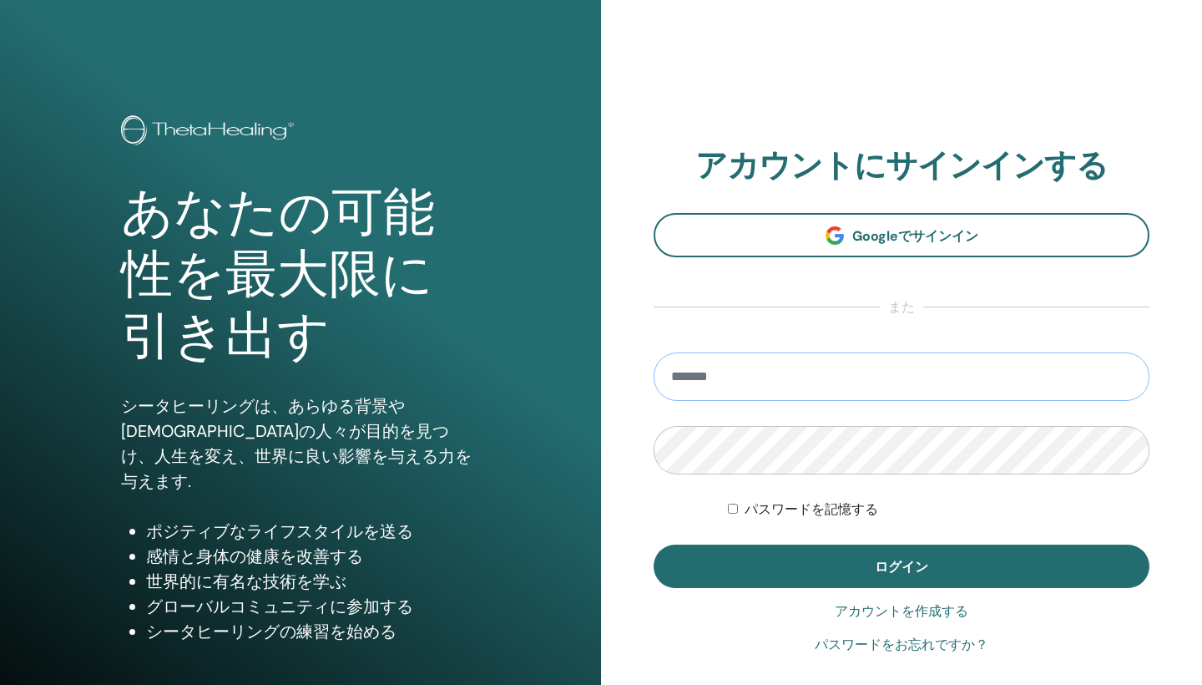
type input "**********"
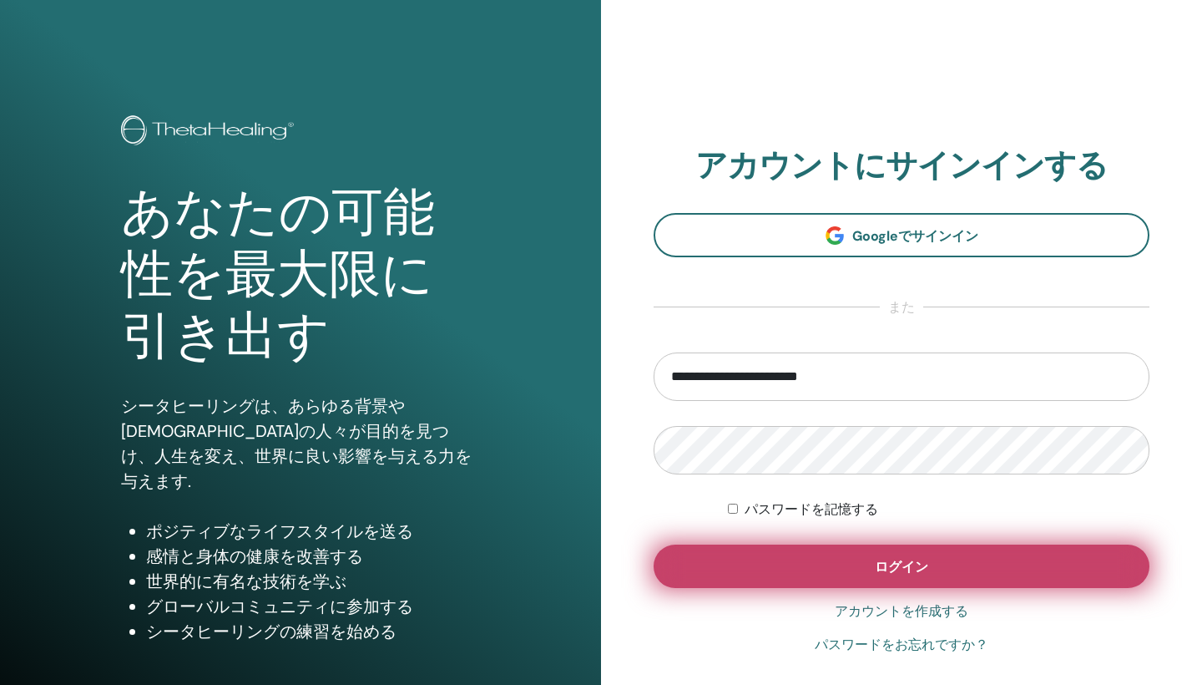
click at [762, 574] on button "ログイン" at bounding box center [902, 565] width 496 height 43
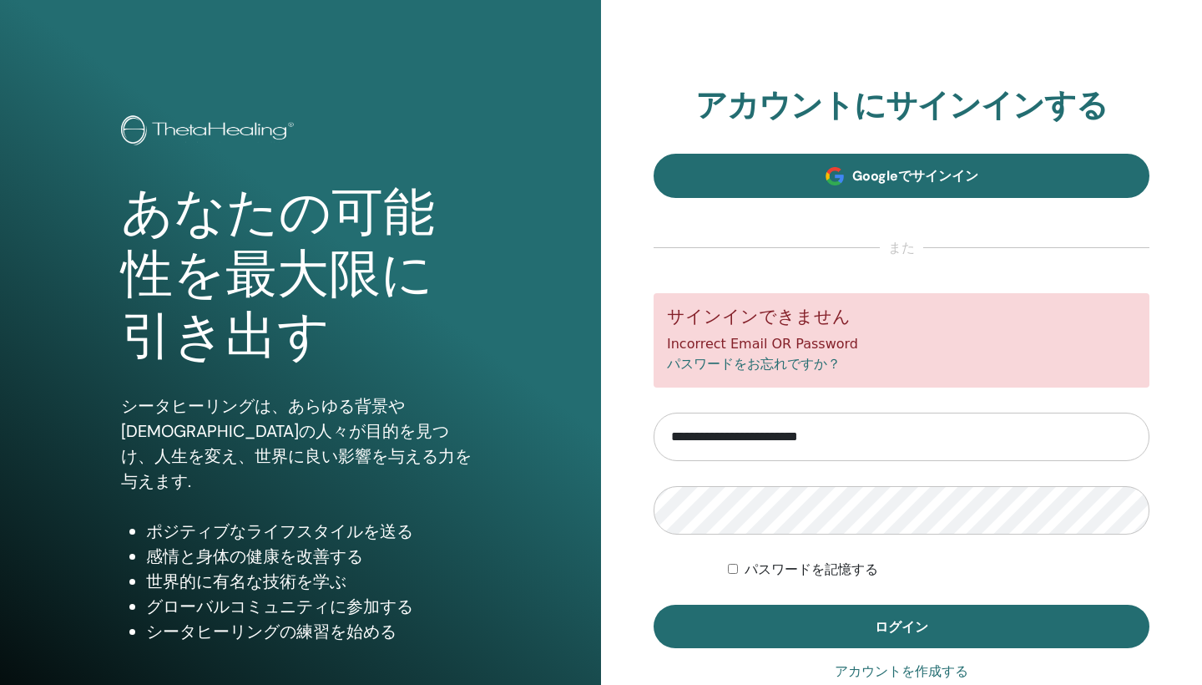
click at [932, 177] on span "Googleでサインイン" at bounding box center [915, 176] width 126 height 18
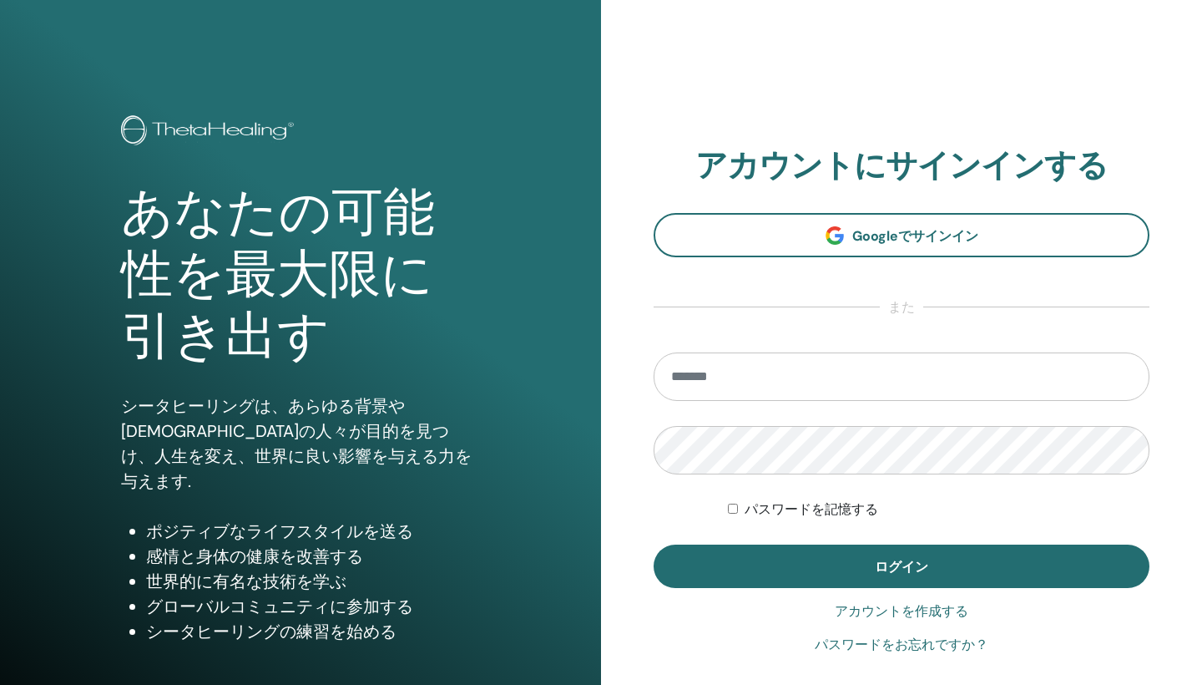
click at [862, 646] on link "パスワードをお忘れですか？" at bounding box center [902, 645] width 174 height 20
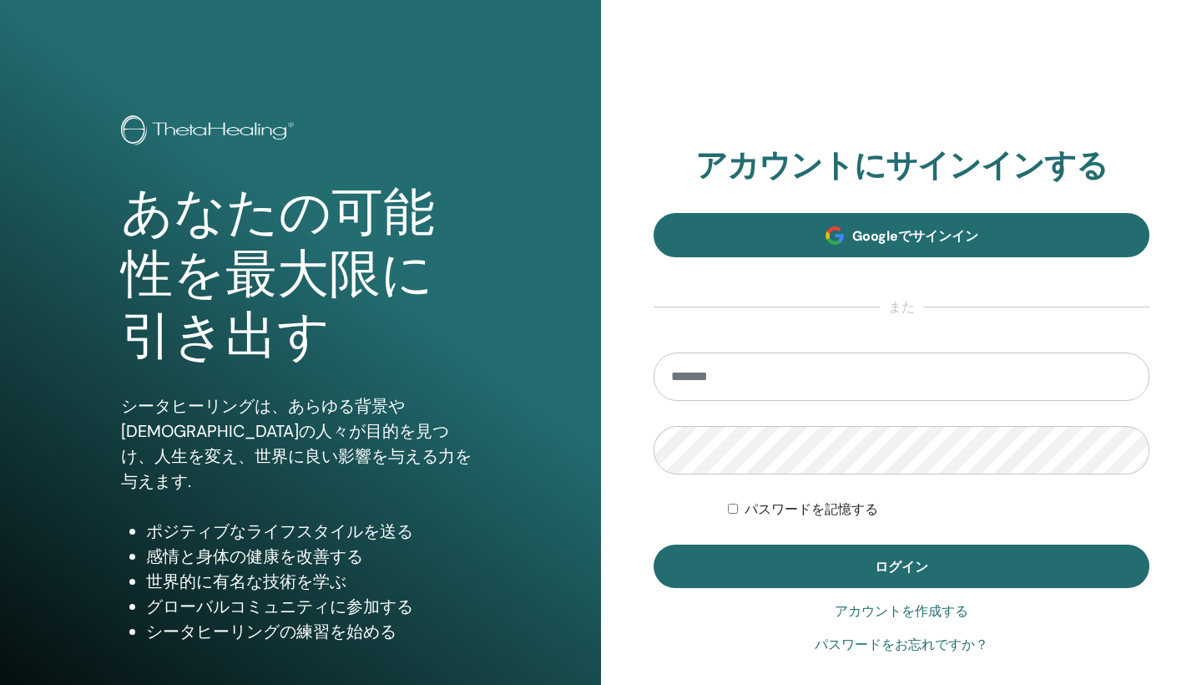
click at [933, 244] on span "Googleでサインイン" at bounding box center [915, 236] width 126 height 18
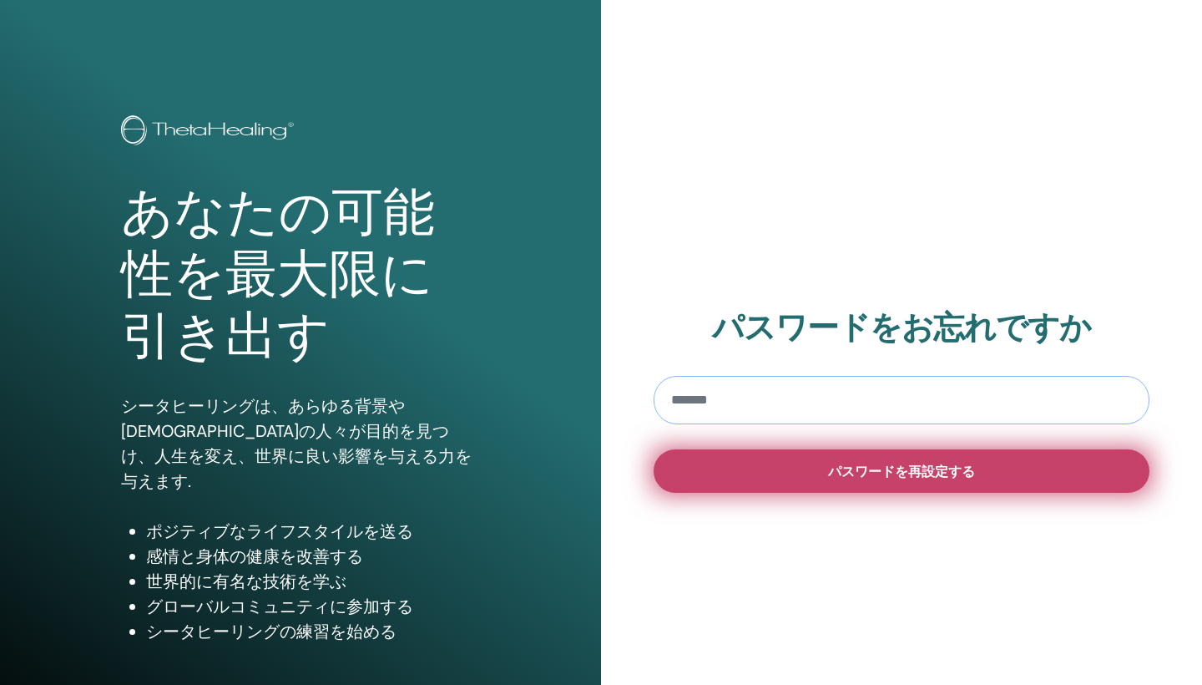
type input "**********"
click at [788, 483] on button "パスワードを再設定する" at bounding box center [902, 470] width 496 height 43
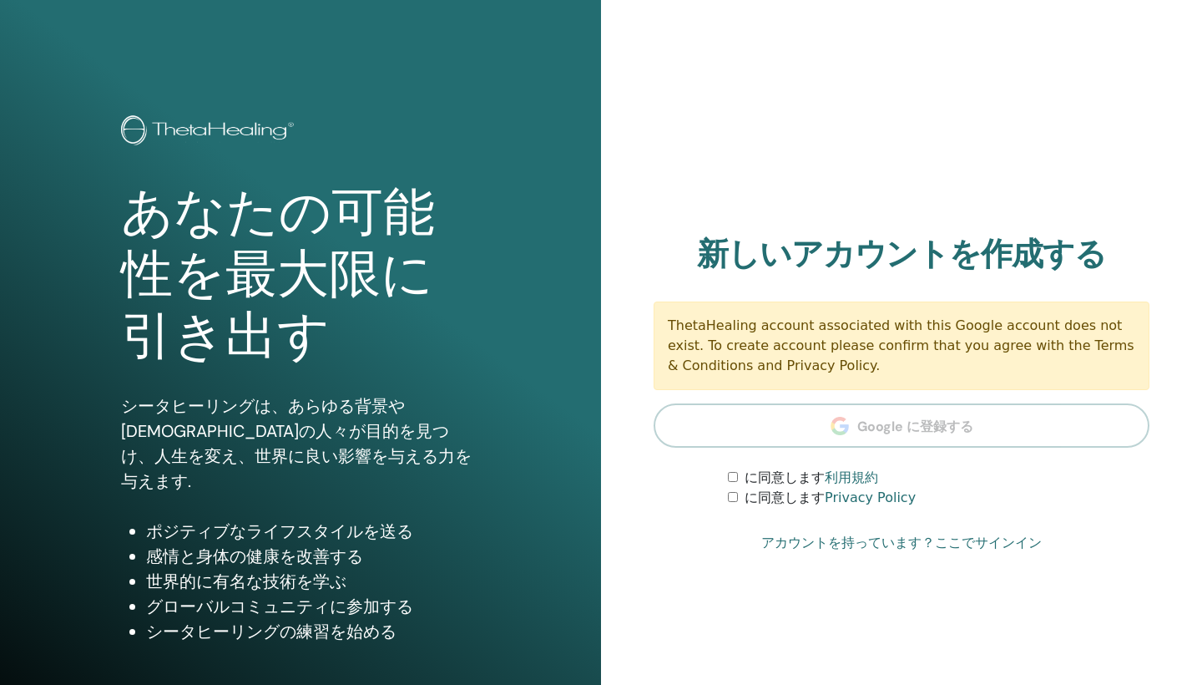
drag, startPoint x: 788, startPoint y: 367, endPoint x: 645, endPoint y: 306, distance: 155.2
click at [645, 306] on div "アカウントにサインインする Googleでサインイン また パスワードを記憶する ログイン 新しいアカウントを作成する ThetaHealing accoun…" at bounding box center [901, 400] width 601 height 801
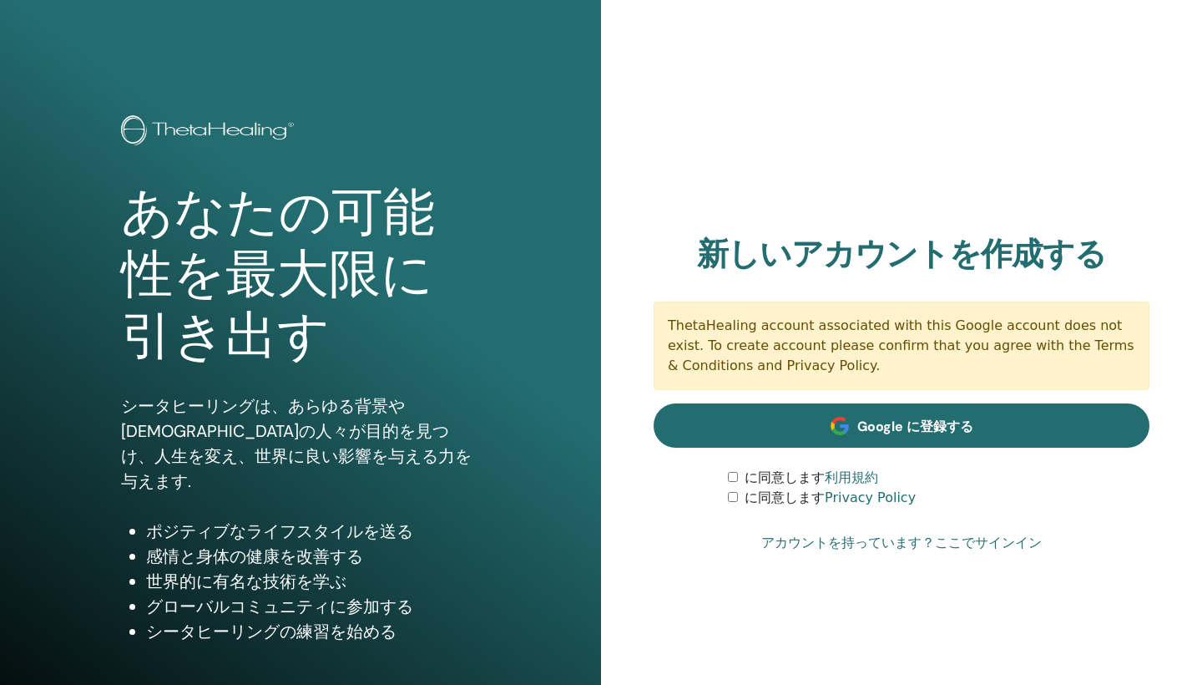
click at [810, 434] on link "Google に登録する" at bounding box center [902, 425] width 496 height 44
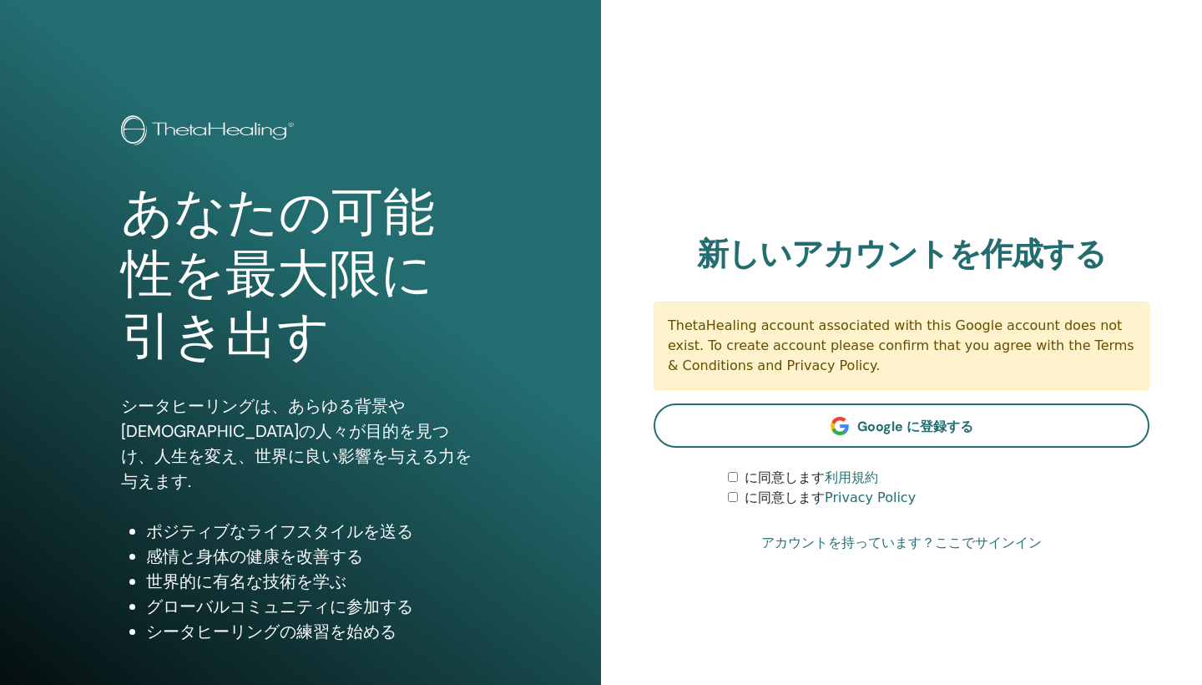
click at [872, 537] on link "アカウントを持っています？ここでサインイン" at bounding box center [901, 543] width 281 height 20
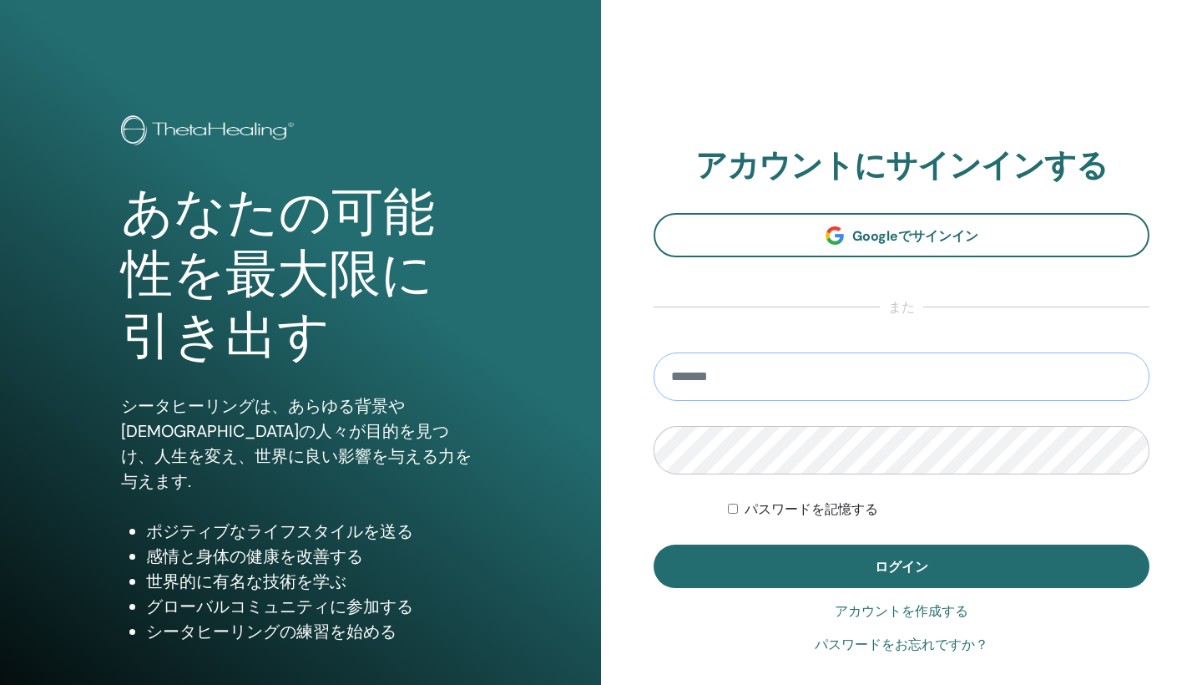
type input "**********"
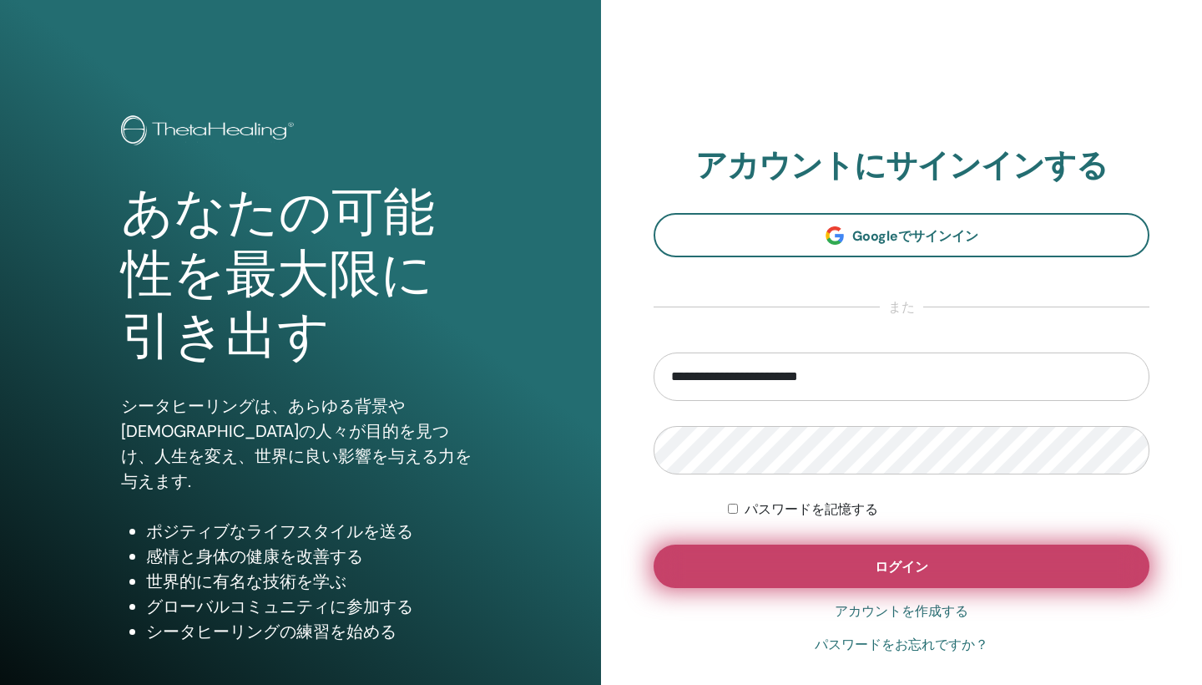
click at [736, 577] on button "ログイン" at bounding box center [902, 565] width 496 height 43
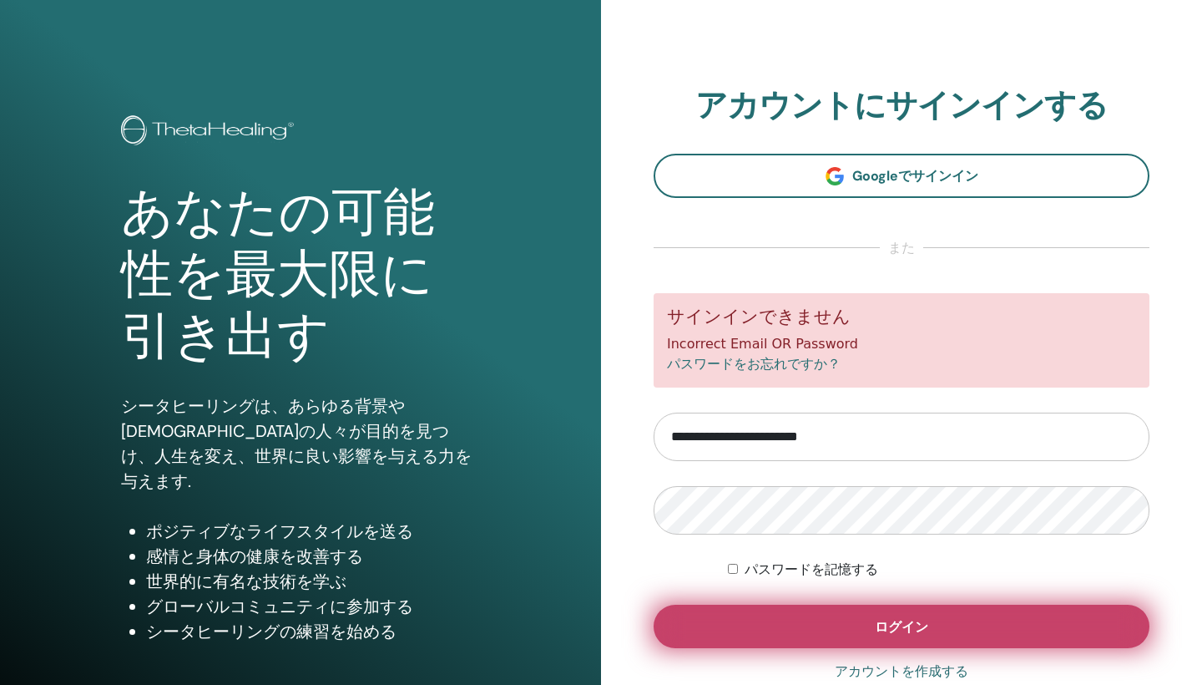
click at [1028, 626] on button "ログイン" at bounding box center [902, 625] width 496 height 43
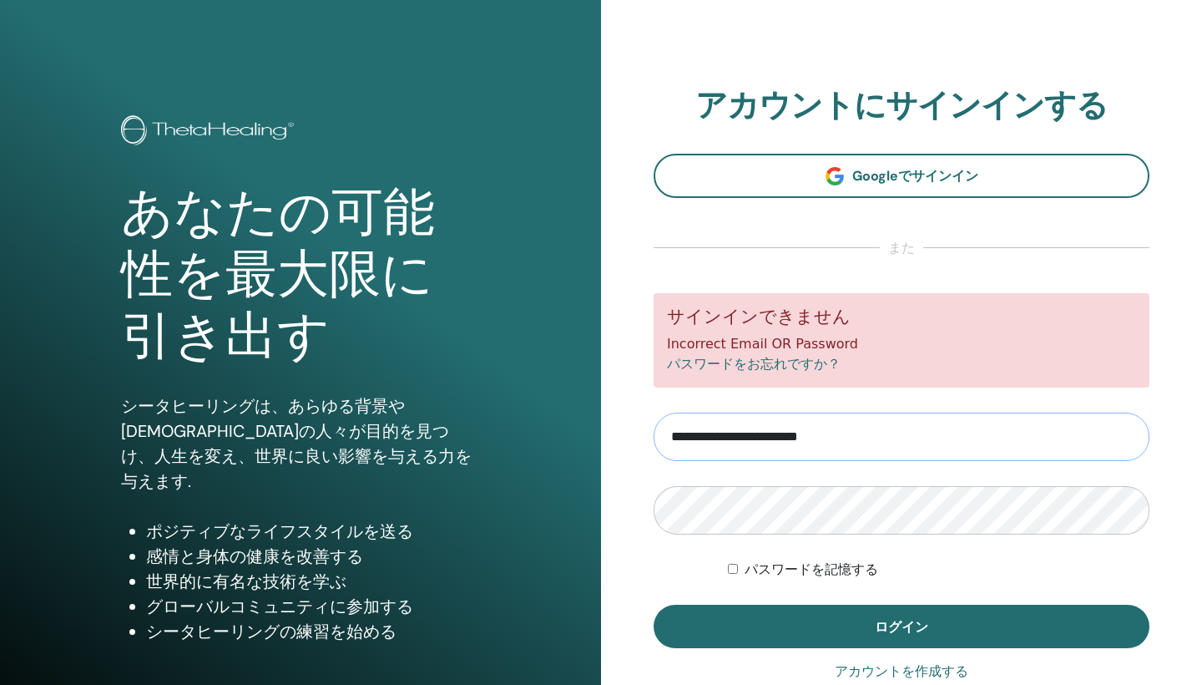
click at [777, 441] on input "**********" at bounding box center [902, 436] width 496 height 48
type input "**********"
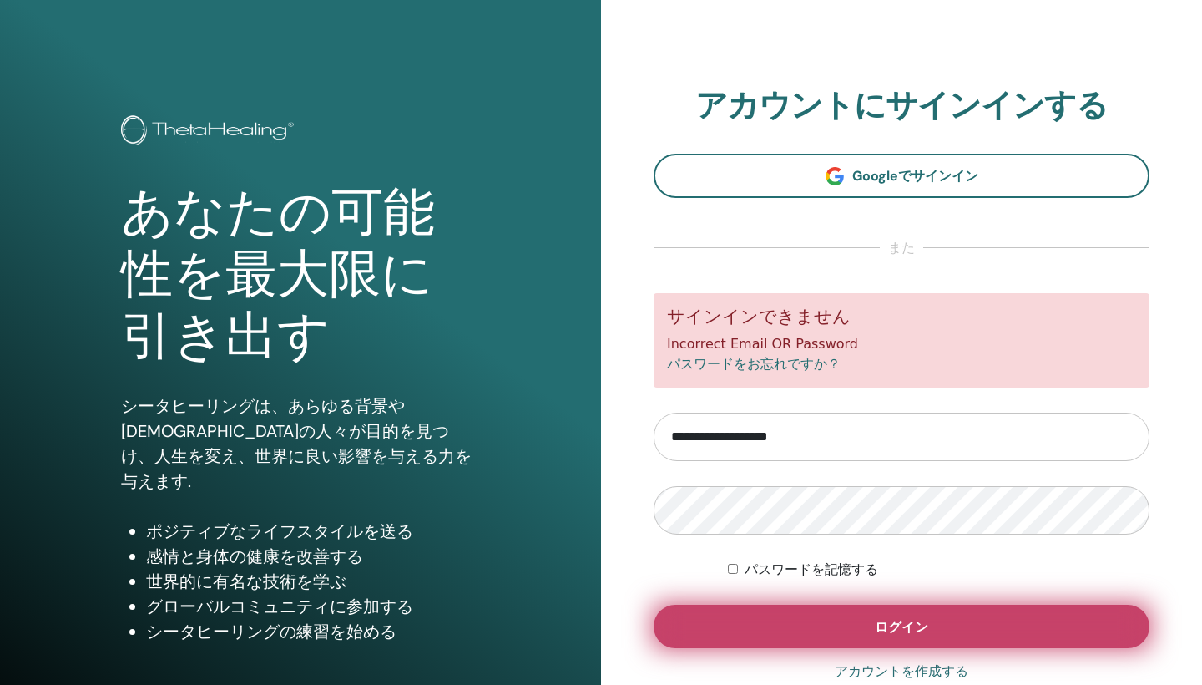
click at [821, 637] on button "ログイン" at bounding box center [902, 625] width 496 height 43
click at [904, 640] on button "ログイン" at bounding box center [902, 625] width 496 height 43
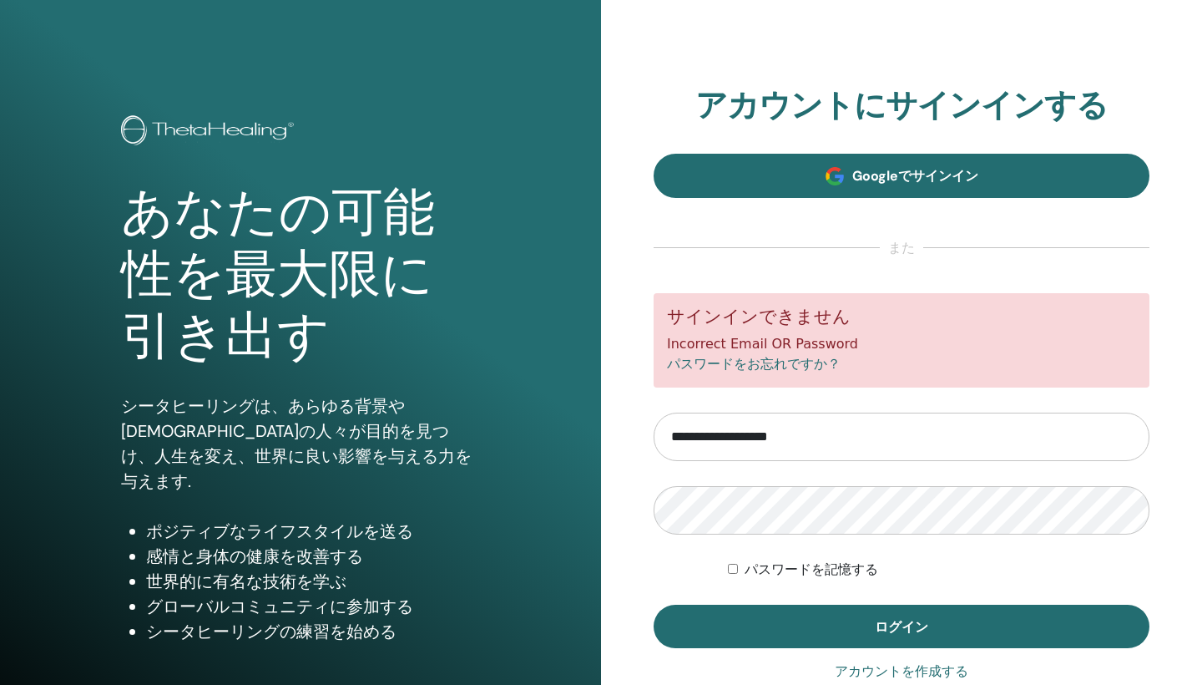
click at [910, 188] on link "Googleでサインイン" at bounding box center [902, 176] width 496 height 44
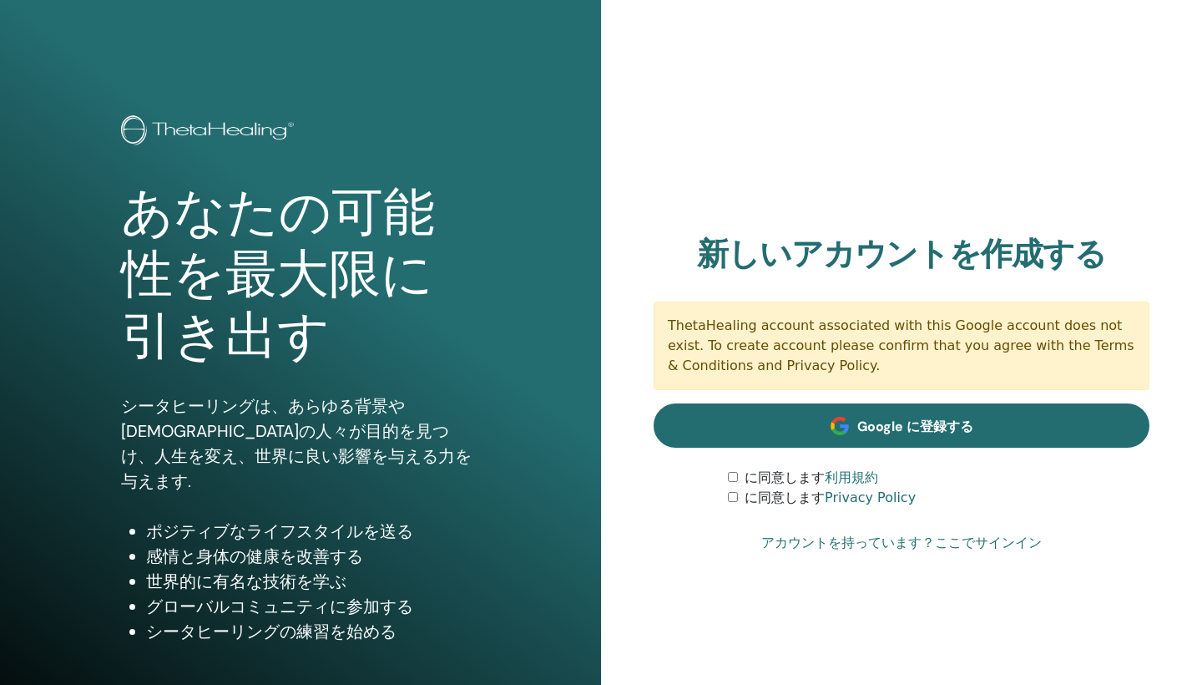
click at [788, 436] on link "Google に登録する" at bounding box center [902, 425] width 496 height 44
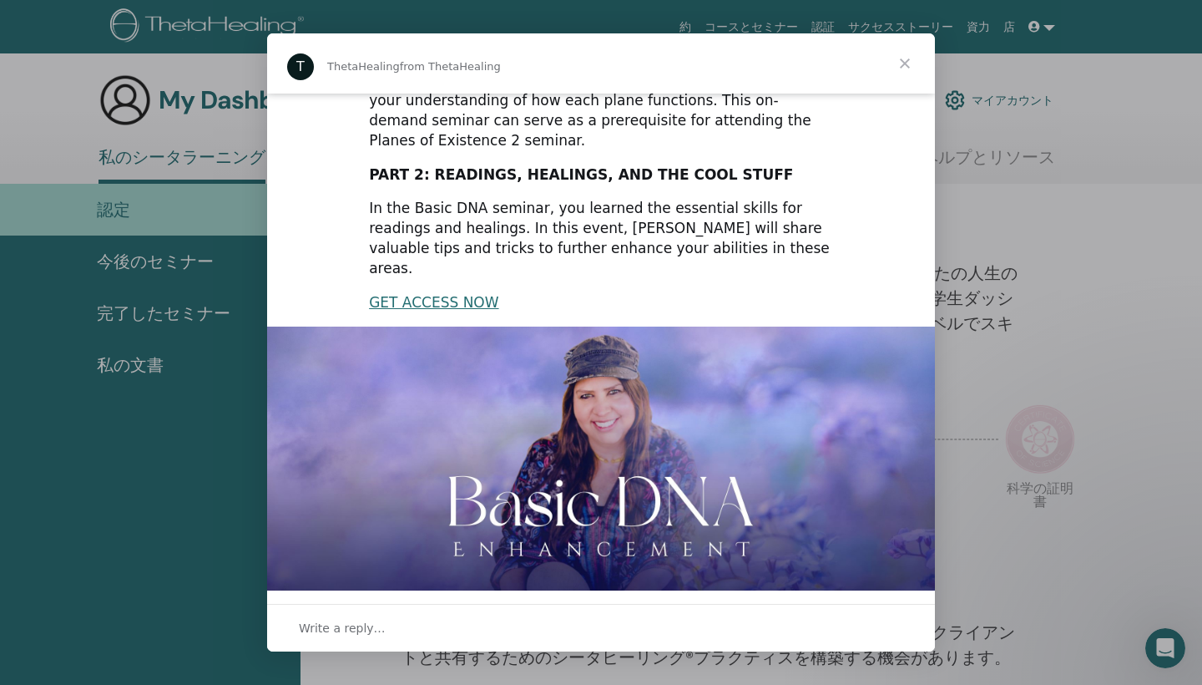
scroll to position [300, 0]
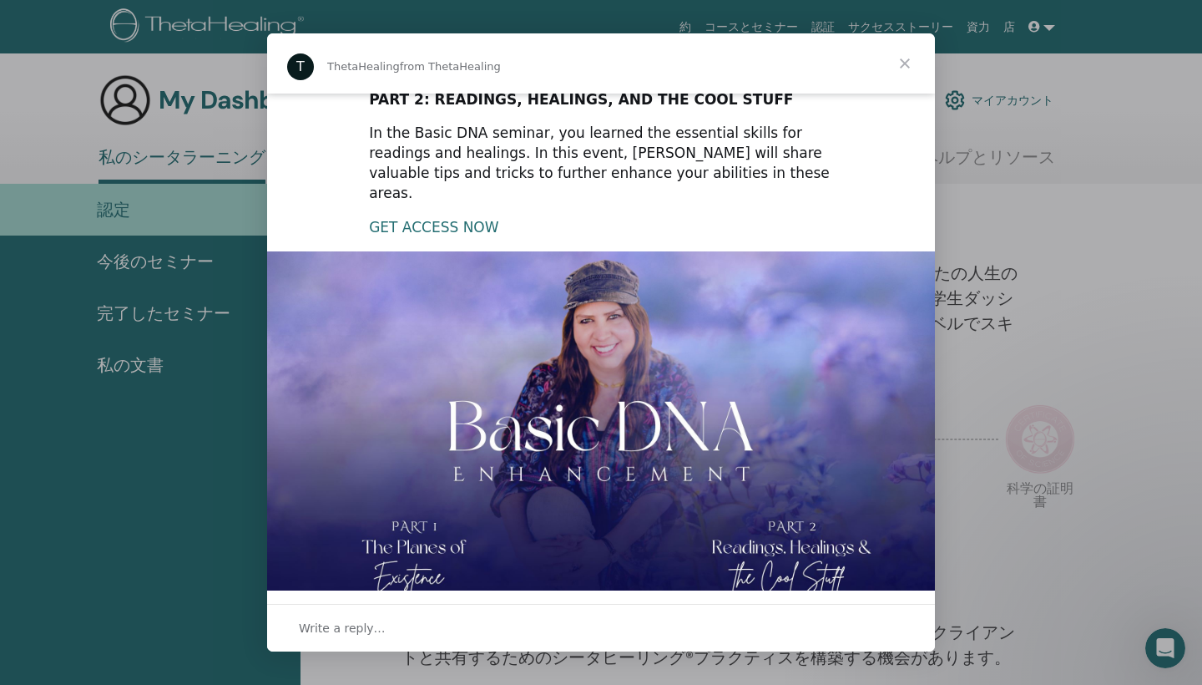
click at [437, 219] on link "GET ACCESS NOW" at bounding box center [433, 227] width 129 height 17
click at [902, 61] on span "Close" at bounding box center [905, 63] width 60 height 60
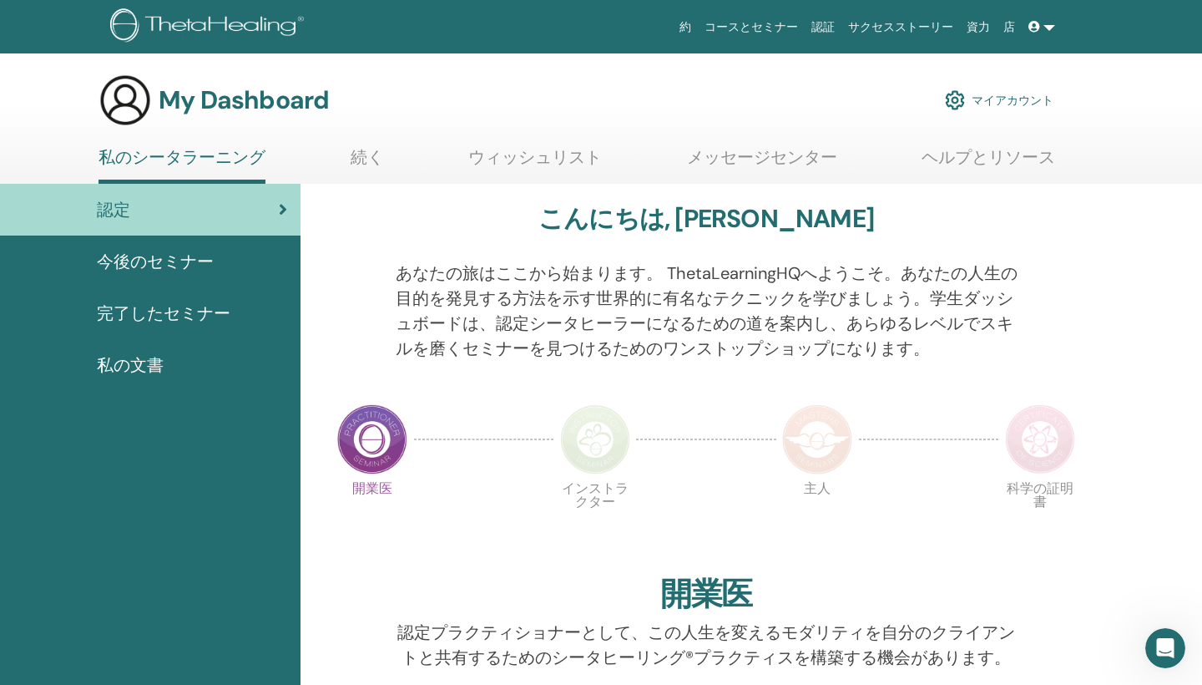
scroll to position [0, 0]
click at [150, 305] on span "完了したセミナー" at bounding box center [164, 313] width 134 height 25
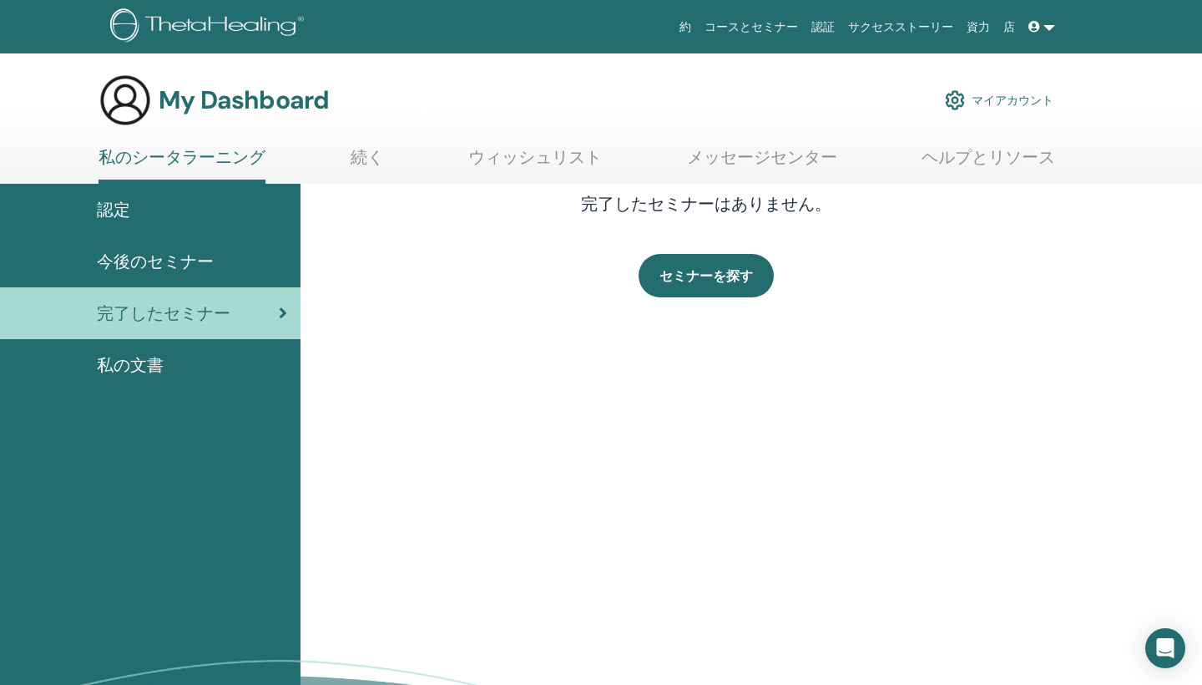
click at [134, 376] on span "私の文書" at bounding box center [130, 364] width 67 height 25
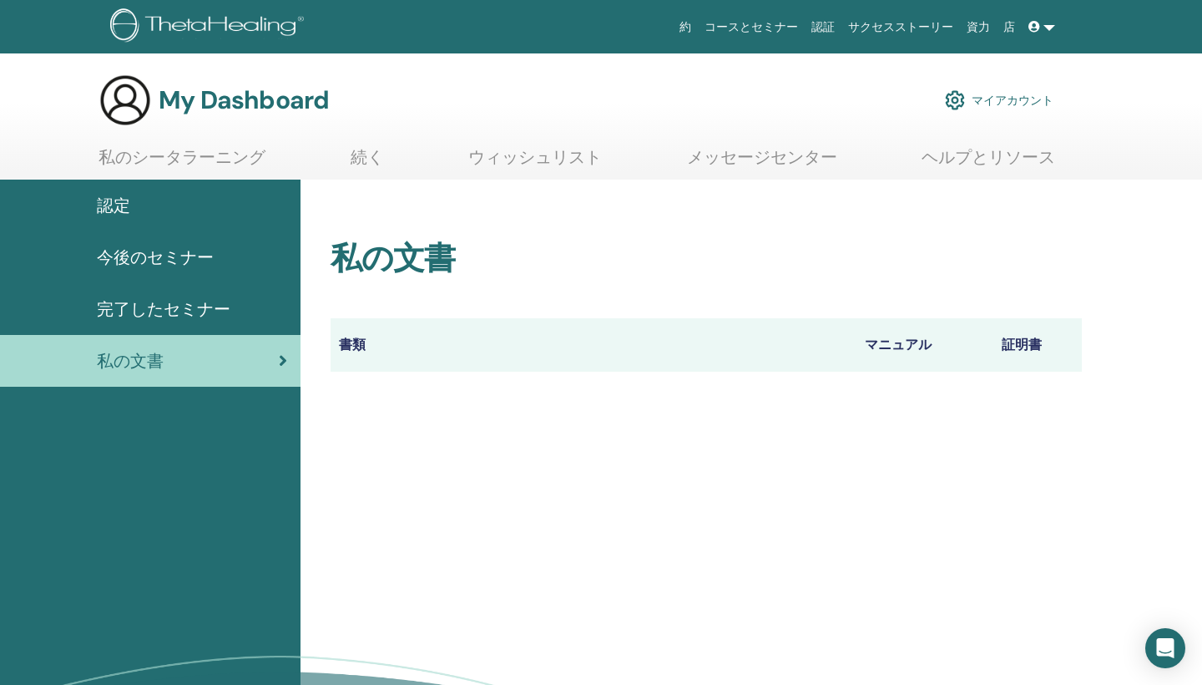
click at [366, 359] on th "書類" at bounding box center [594, 344] width 526 height 53
click at [105, 258] on span "今後のセミナー" at bounding box center [155, 257] width 117 height 25
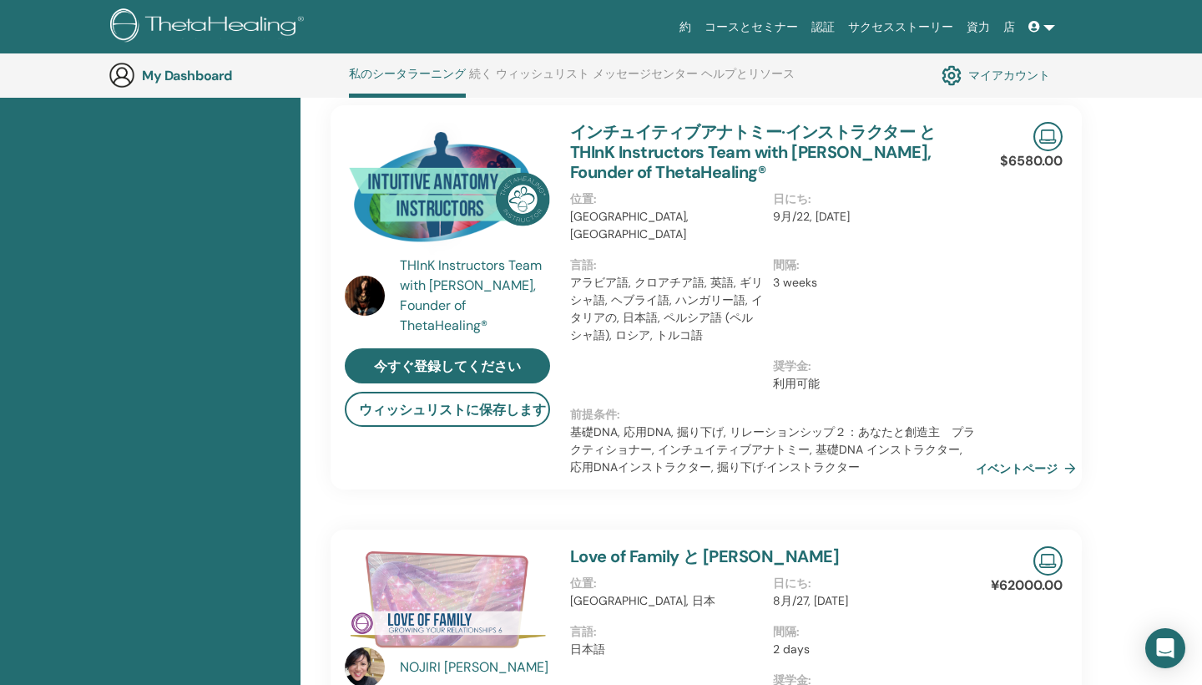
scroll to position [372, 0]
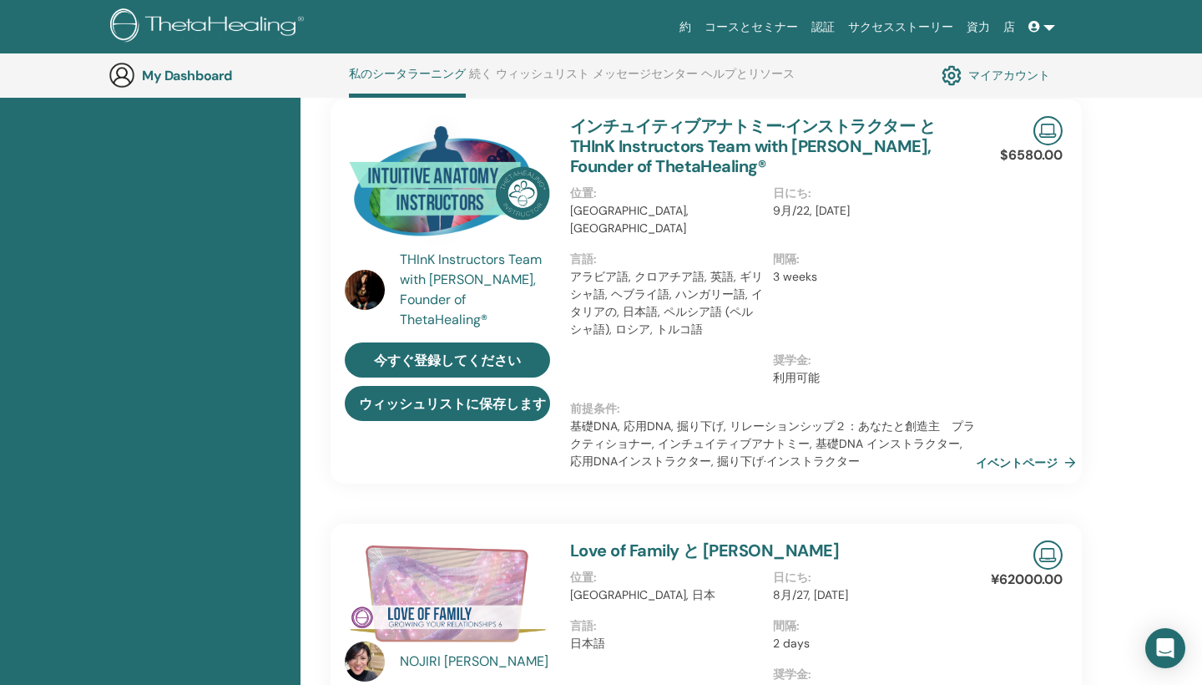
click at [383, 398] on button "ウィッシュリストに保存します" at bounding box center [447, 403] width 205 height 35
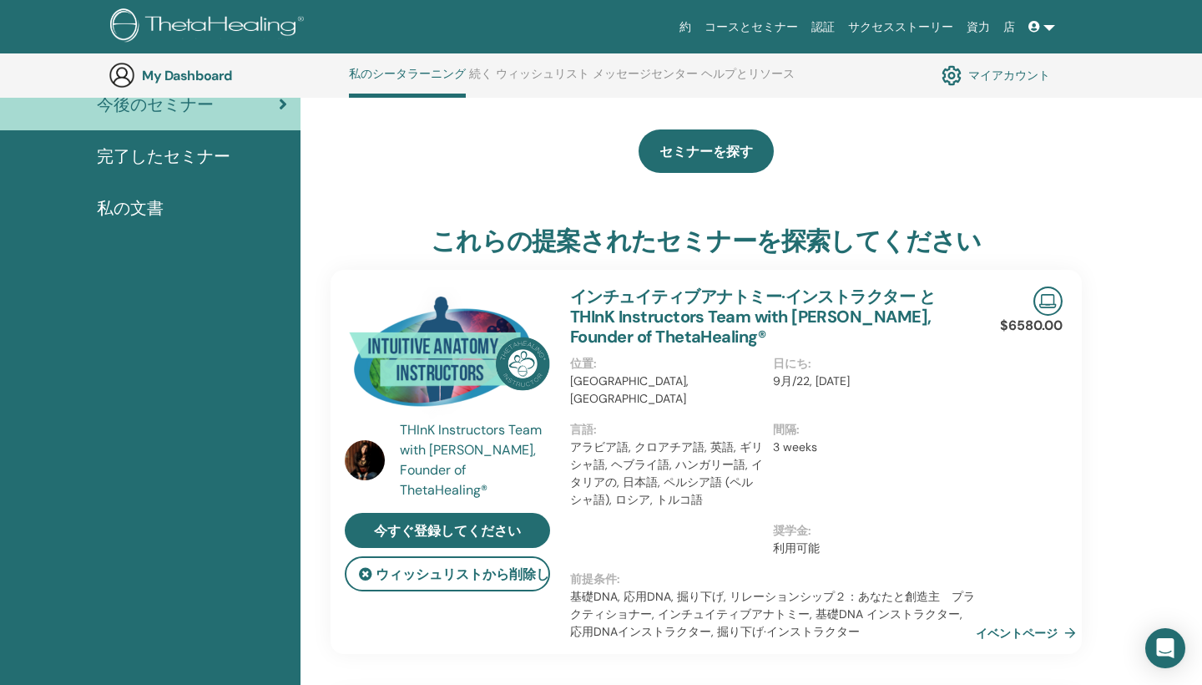
scroll to position [222, 0]
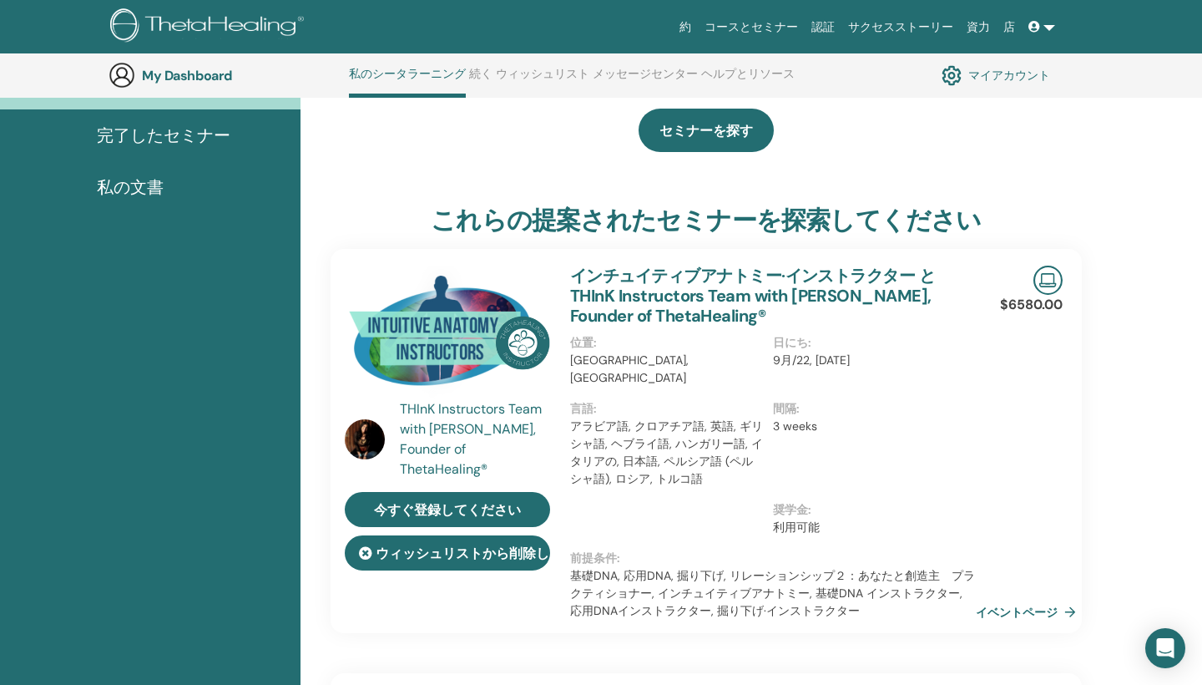
click at [362, 549] on icon at bounding box center [365, 552] width 13 height 13
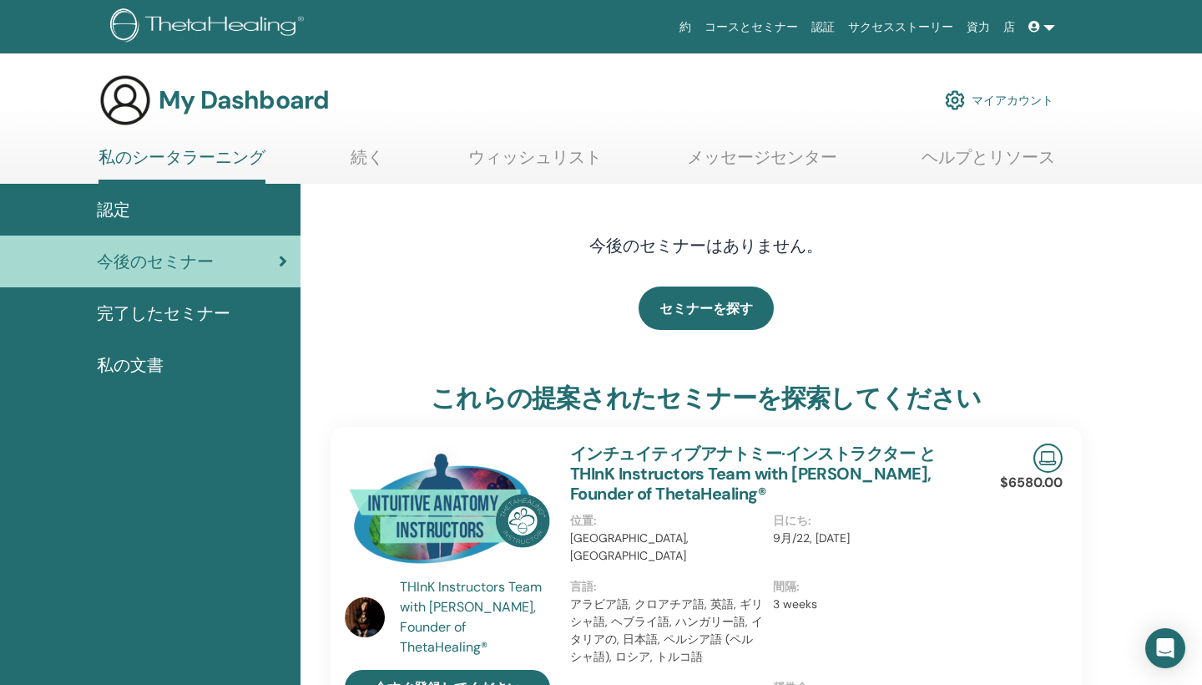
scroll to position [0, 0]
click at [1023, 99] on link "マイアカウント" at bounding box center [999, 100] width 109 height 37
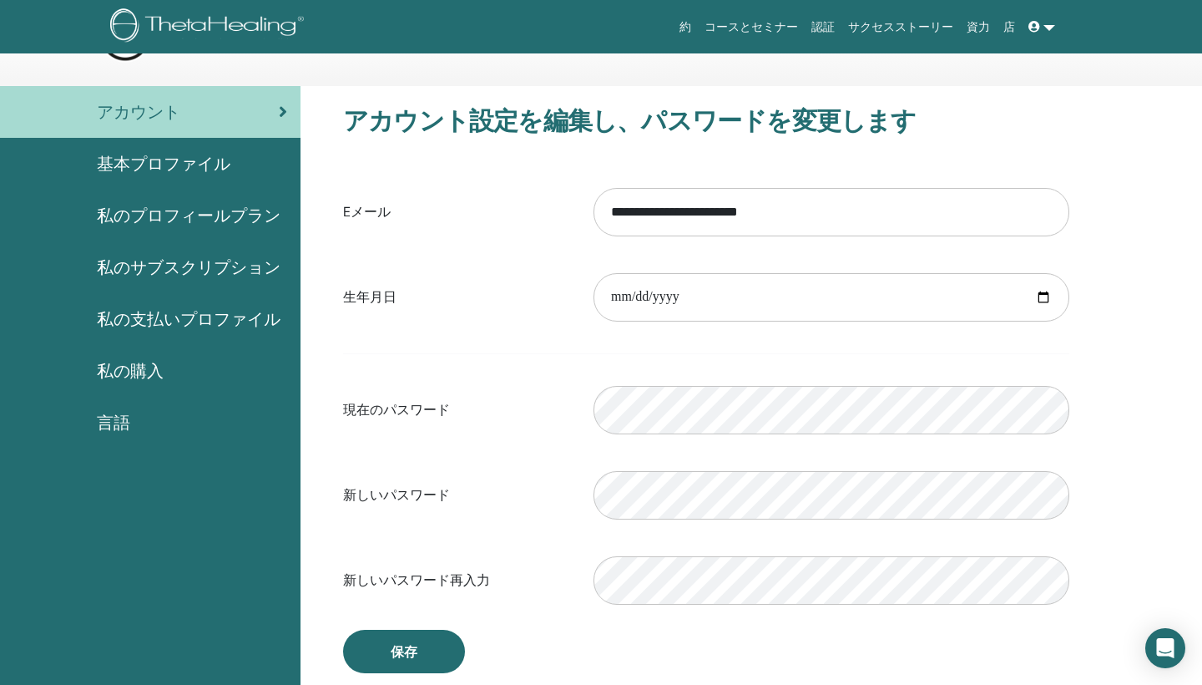
scroll to position [66, 0]
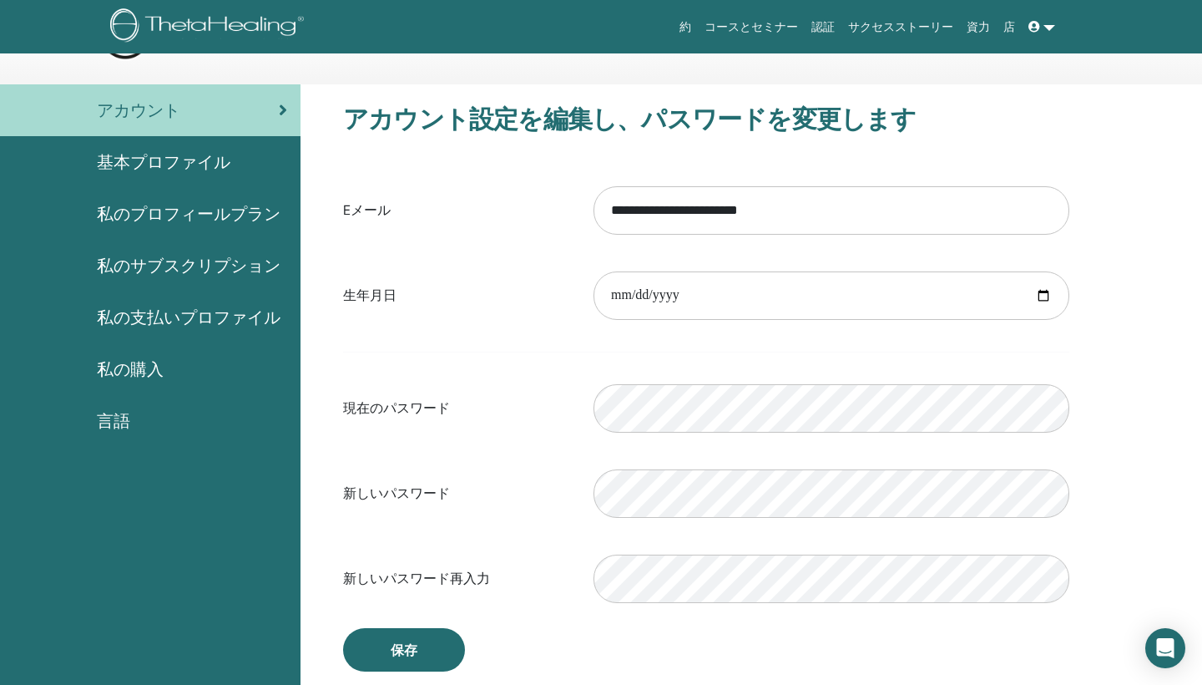
click at [178, 326] on span "私の支払いプロファイル" at bounding box center [189, 317] width 184 height 25
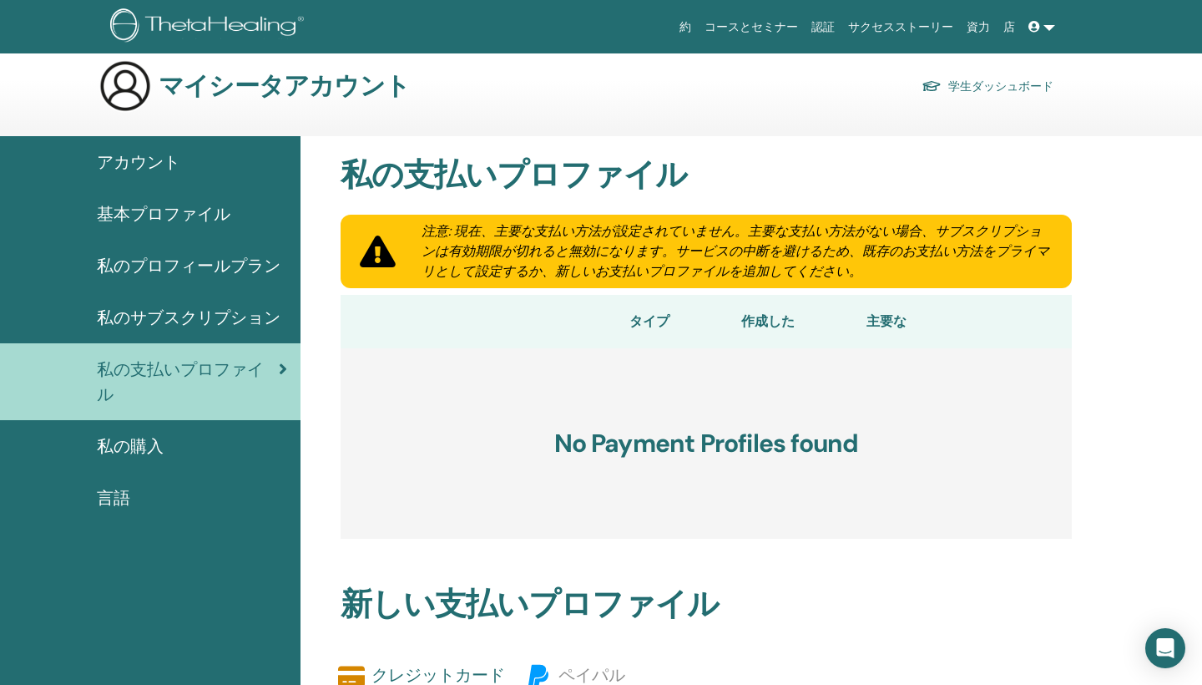
scroll to position [92, 0]
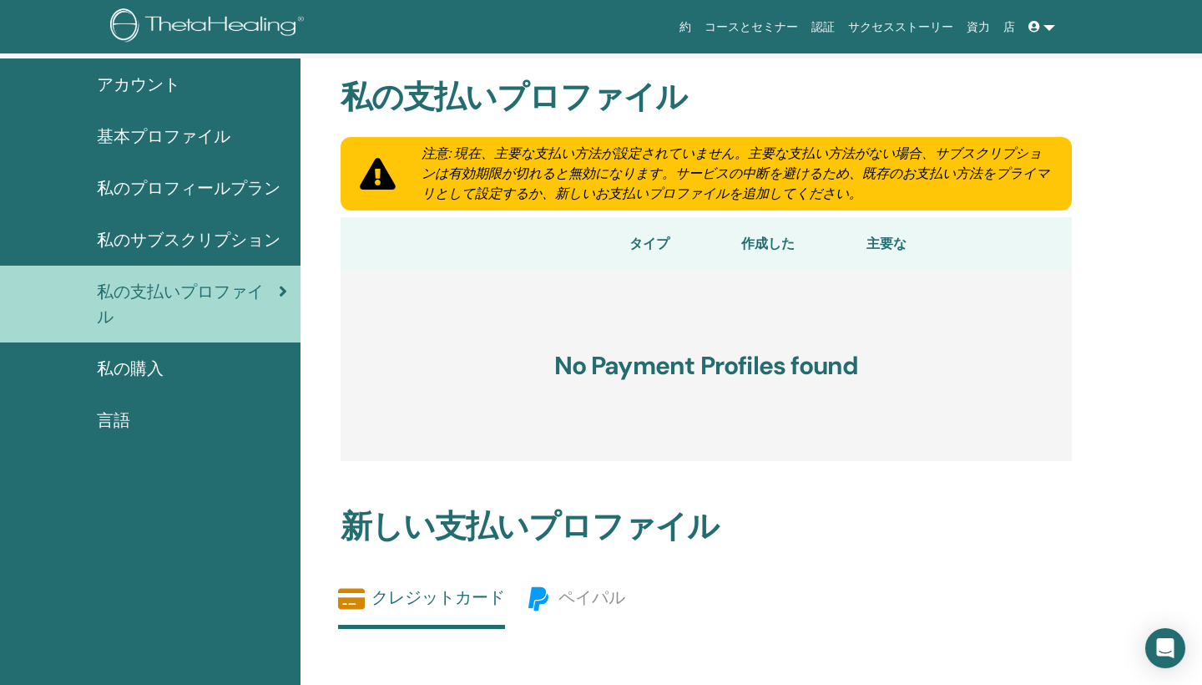
click at [132, 381] on span "私の購入" at bounding box center [130, 368] width 67 height 25
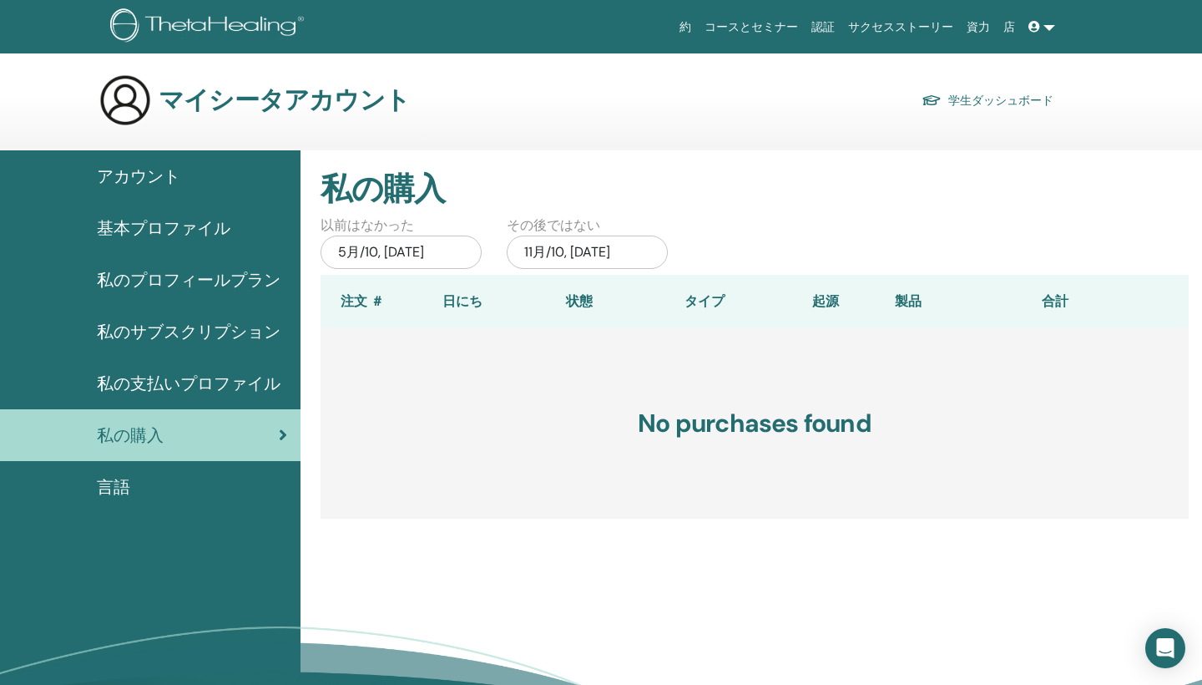
click at [220, 25] on img at bounding box center [210, 27] width 200 height 38
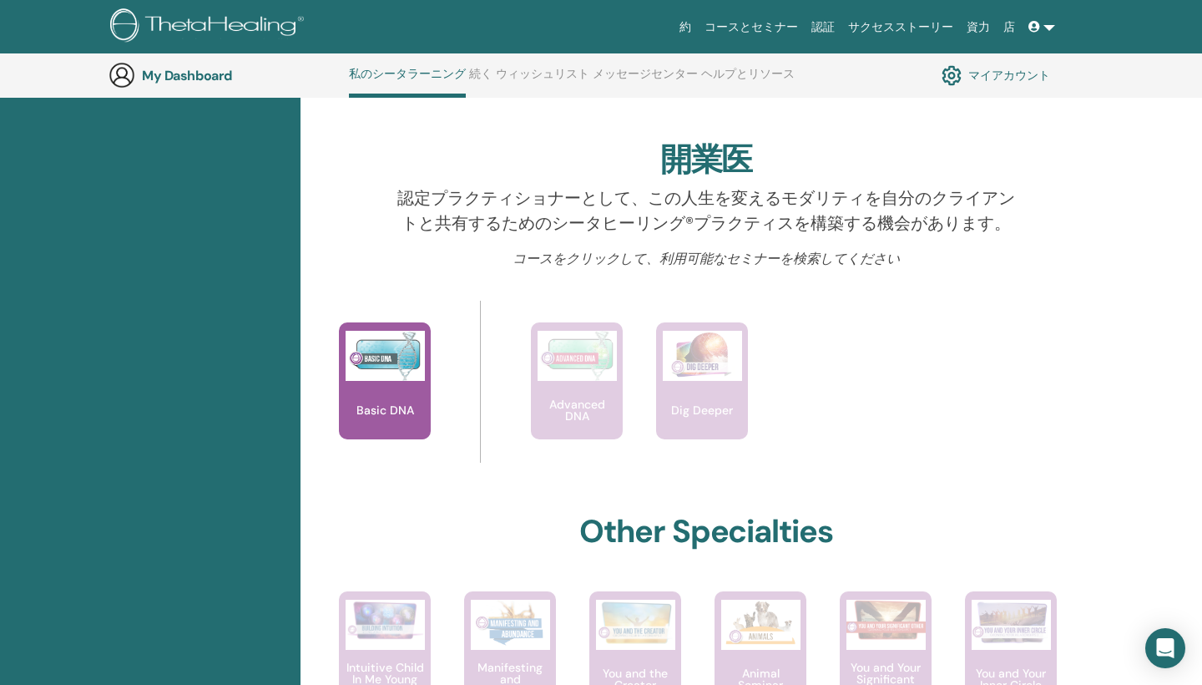
scroll to position [478, 0]
click at [836, 18] on link "認証" at bounding box center [823, 27] width 37 height 31
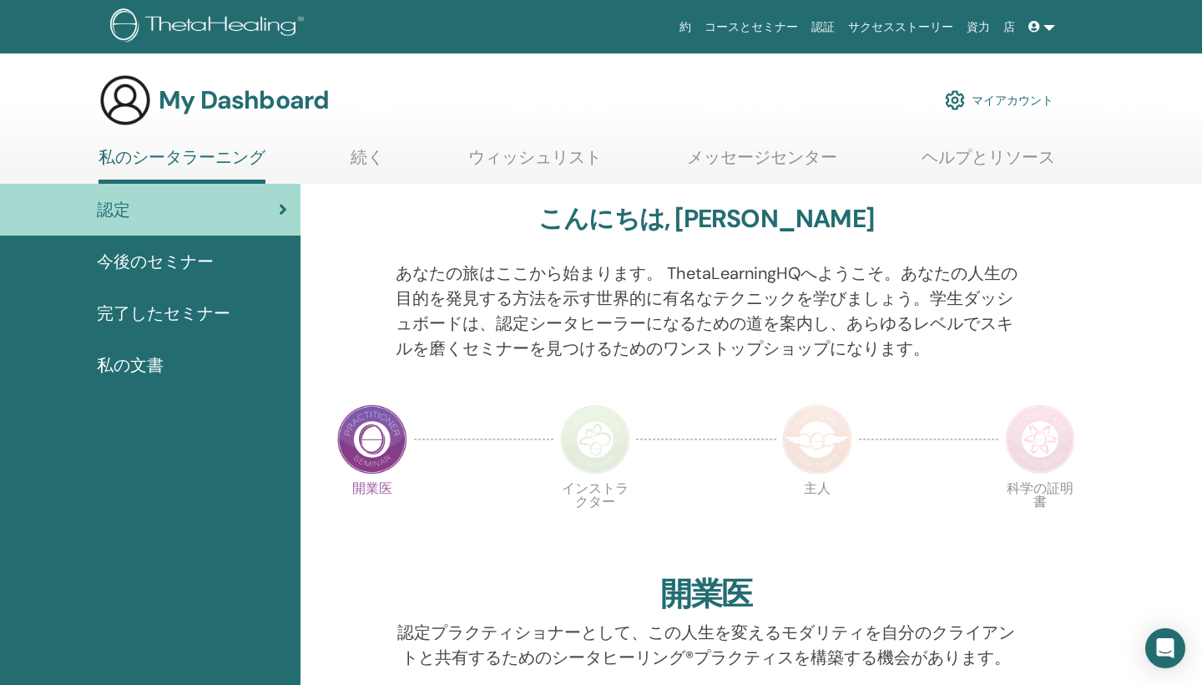
click at [991, 102] on link "マイアカウント" at bounding box center [999, 100] width 109 height 37
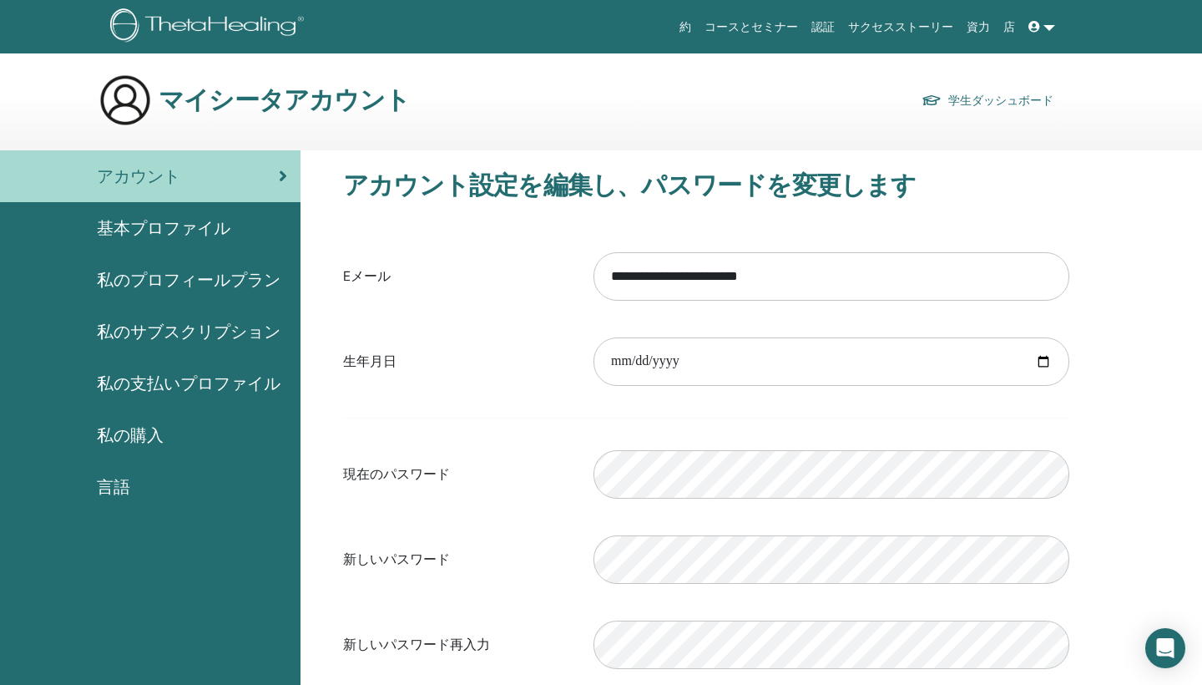
click at [776, 27] on link "コースとセミナー" at bounding box center [751, 27] width 107 height 31
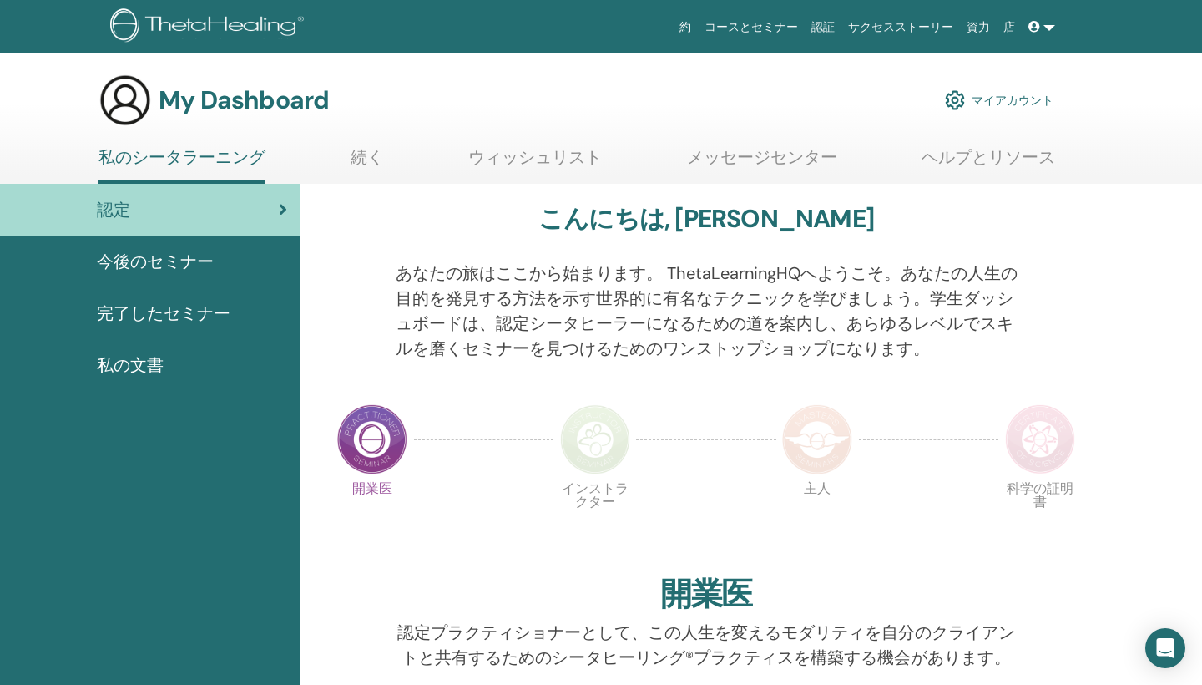
click at [778, 157] on link "メッセージセンター" at bounding box center [762, 163] width 150 height 33
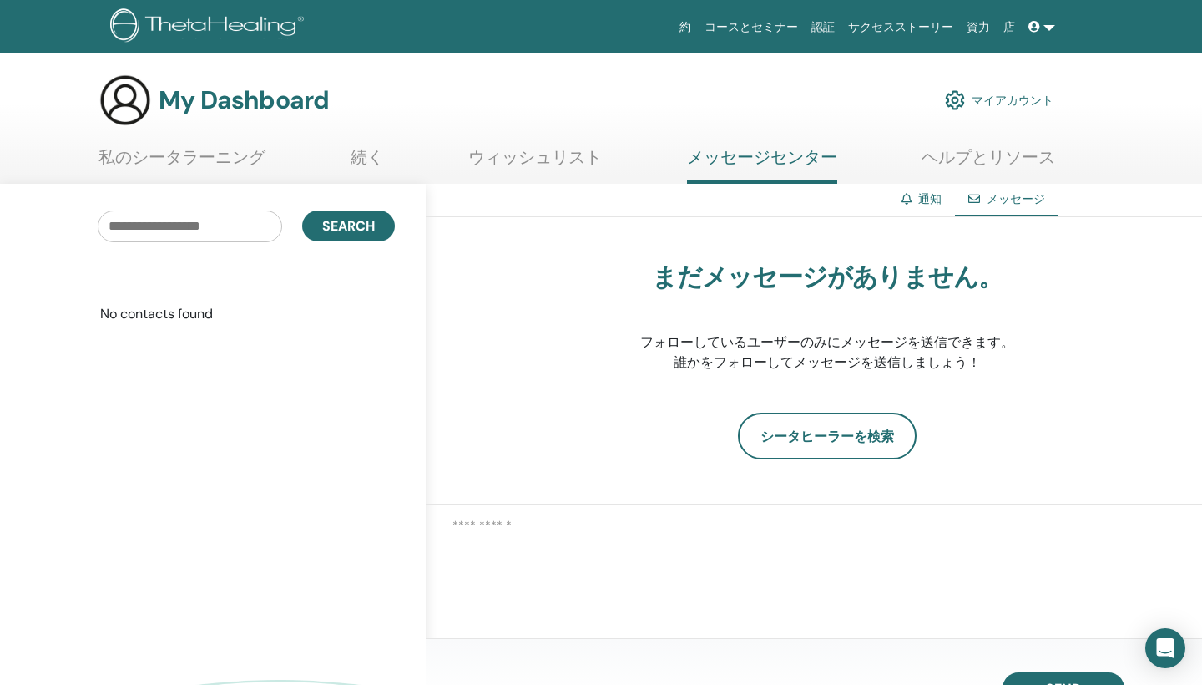
click at [836, 24] on link "認証" at bounding box center [823, 27] width 37 height 31
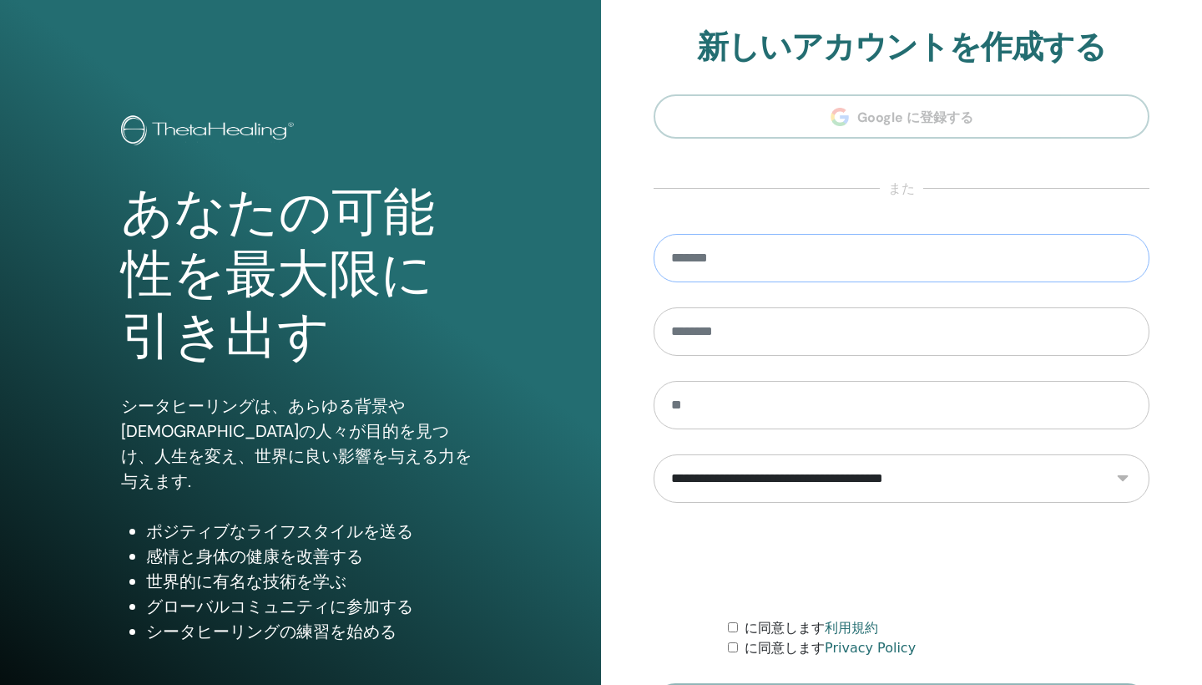
type input "**********"
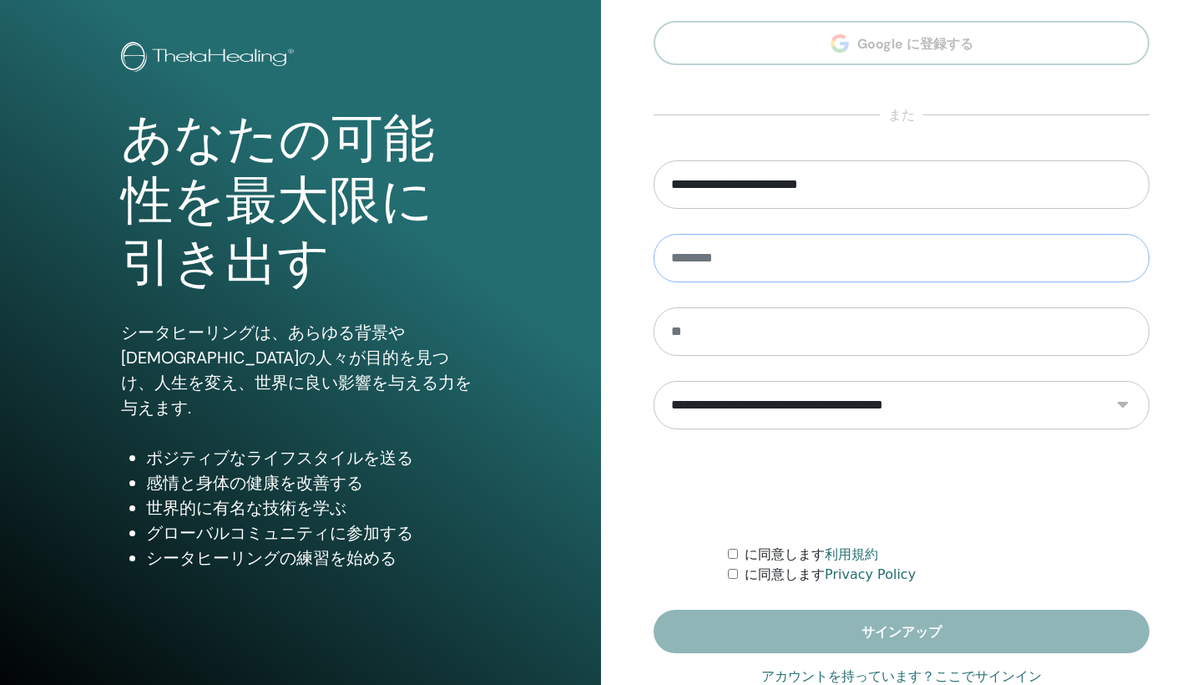
scroll to position [117, 0]
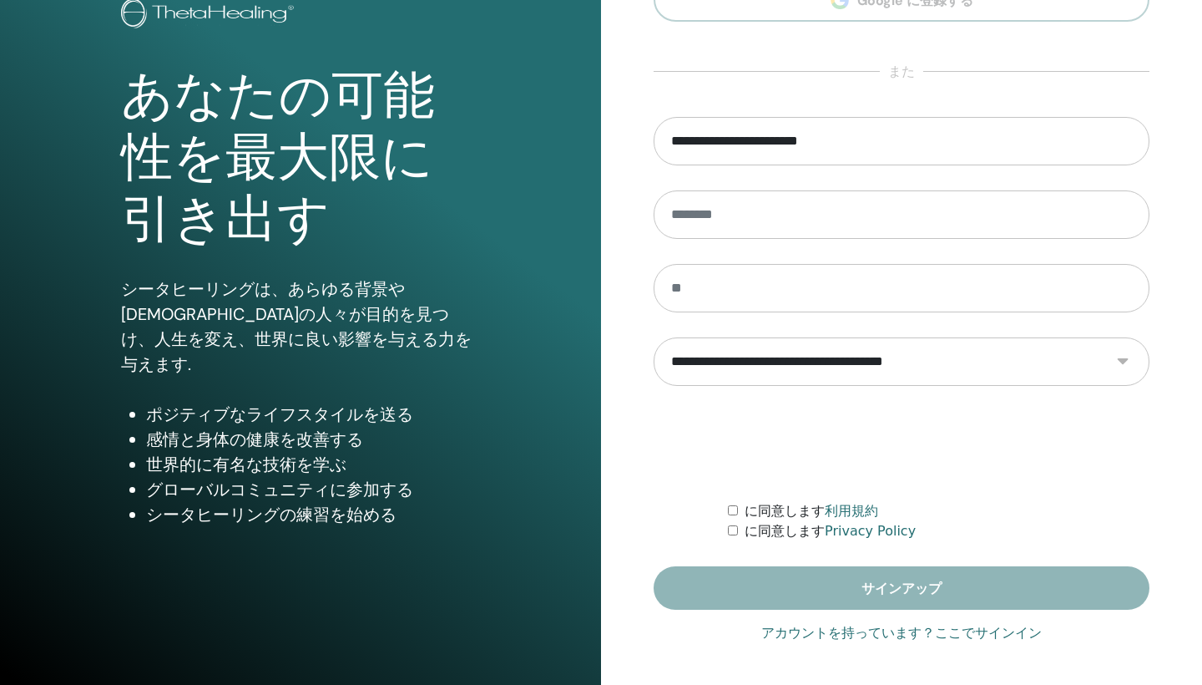
click at [863, 635] on link "アカウントを持っています？ここでサインイン" at bounding box center [901, 633] width 281 height 20
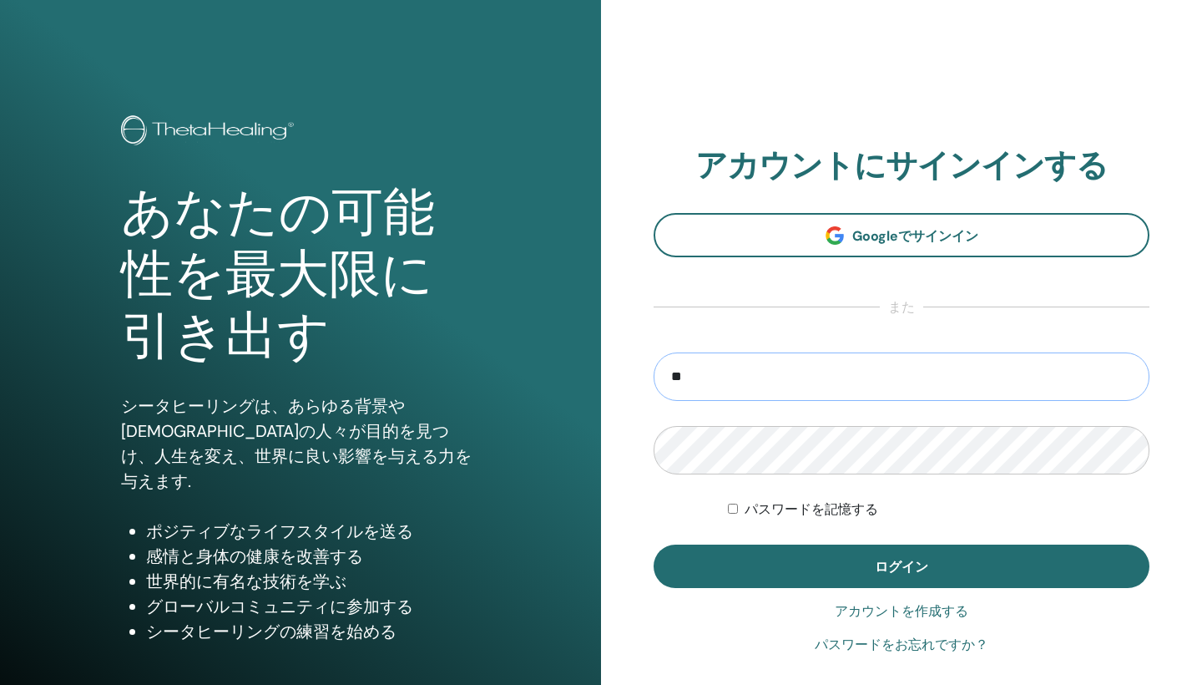
type input "**********"
click at [902, 566] on button "ログイン" at bounding box center [902, 565] width 496 height 43
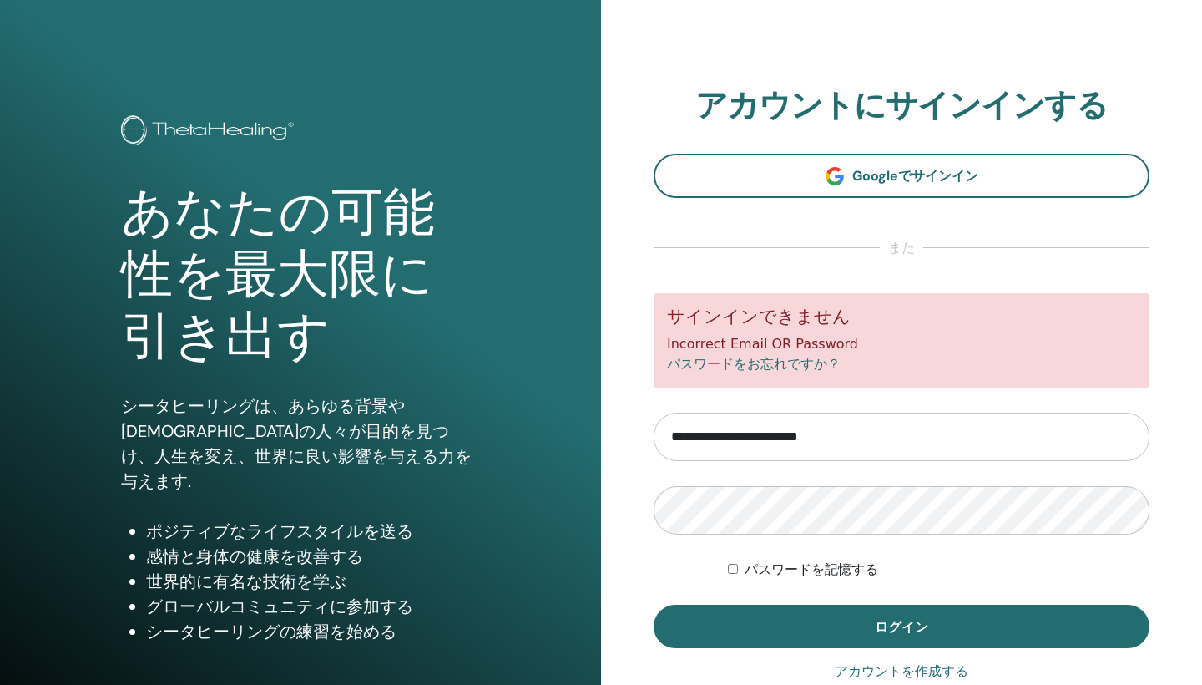
click at [786, 569] on label "パスワードを記憶する" at bounding box center [812, 569] width 134 height 20
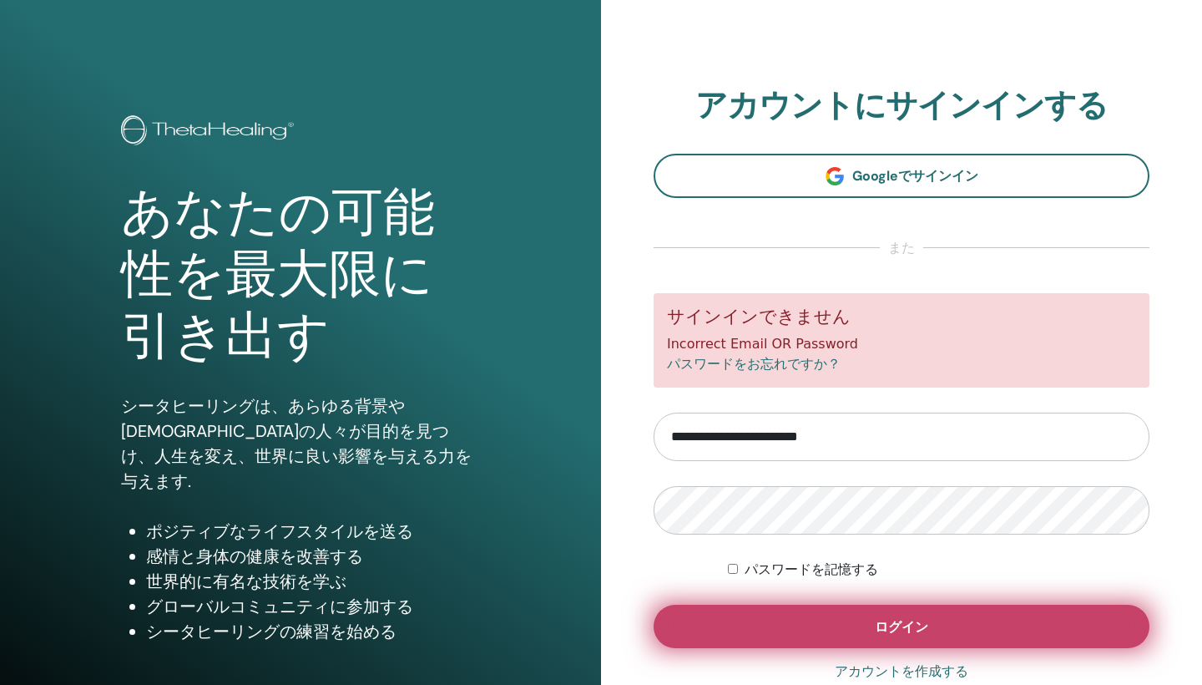
click at [786, 617] on button "ログイン" at bounding box center [902, 625] width 496 height 43
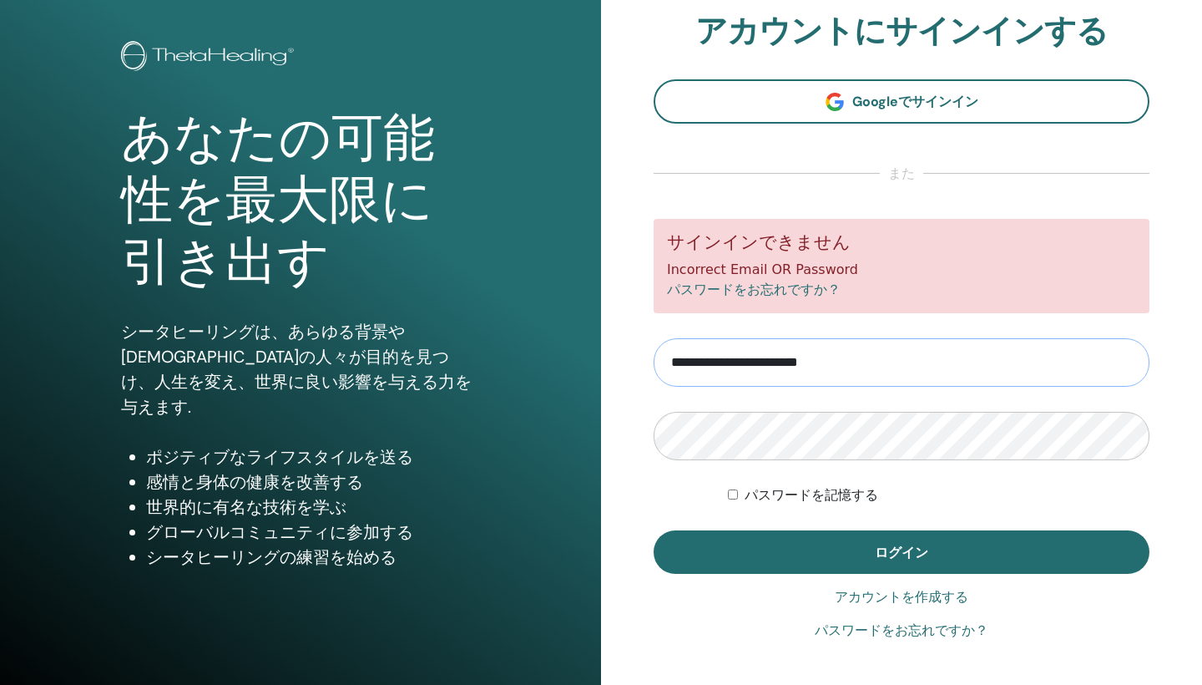
scroll to position [81, 0]
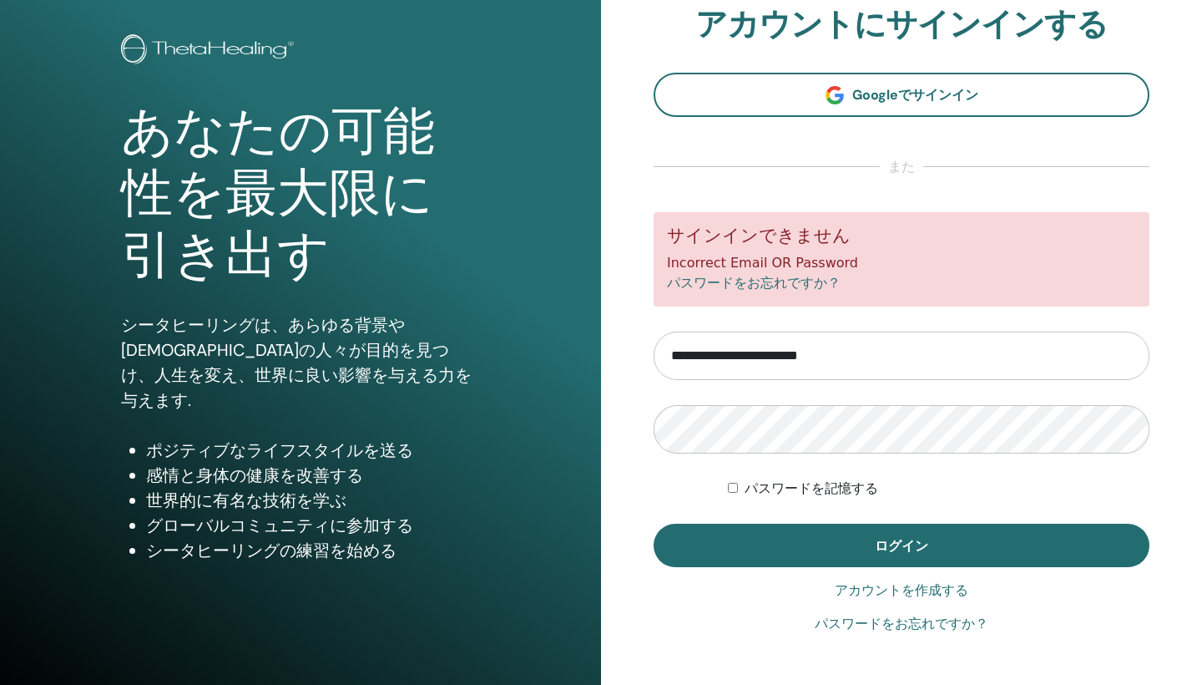
click at [836, 626] on link "パスワードをお忘れですか？" at bounding box center [902, 624] width 174 height 20
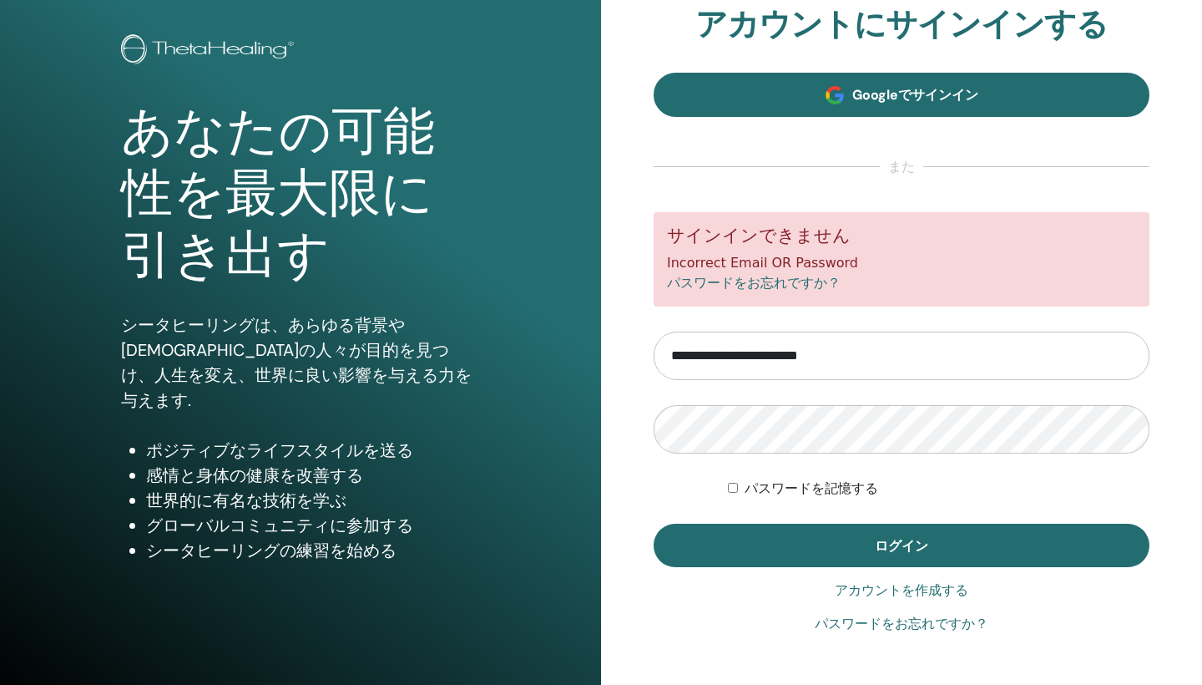
click at [714, 94] on link "Googleでサインイン" at bounding box center [902, 95] width 496 height 44
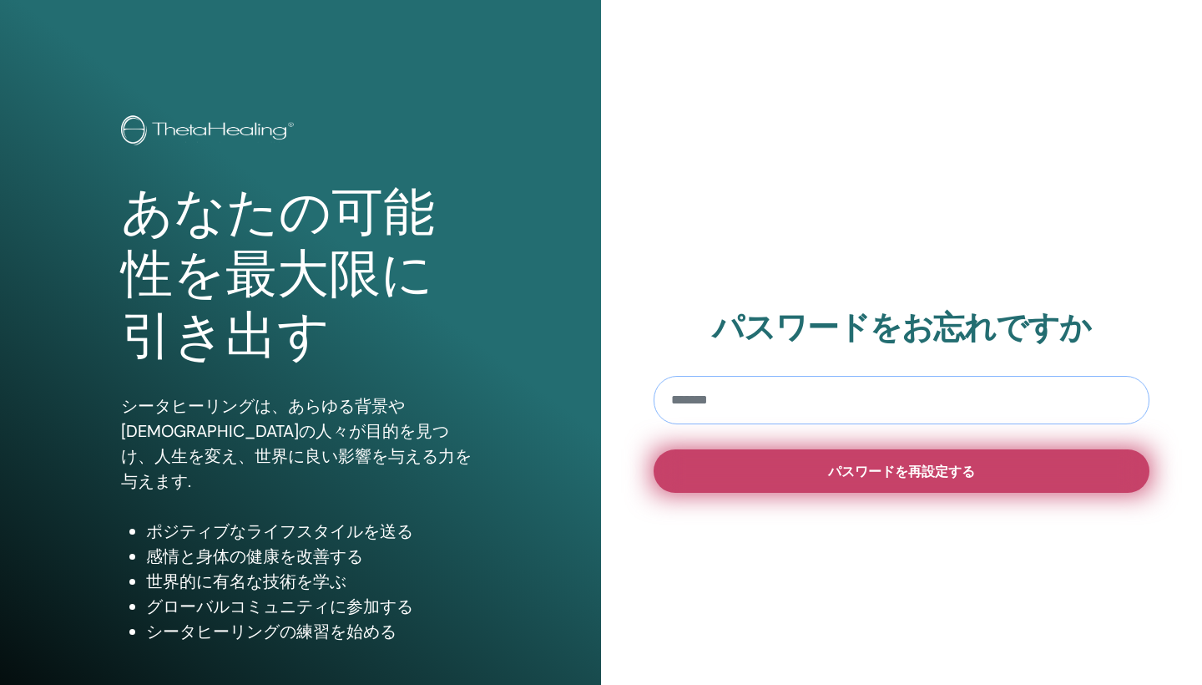
type input "**********"
click at [796, 470] on button "パスワードを再設定する" at bounding box center [902, 470] width 496 height 43
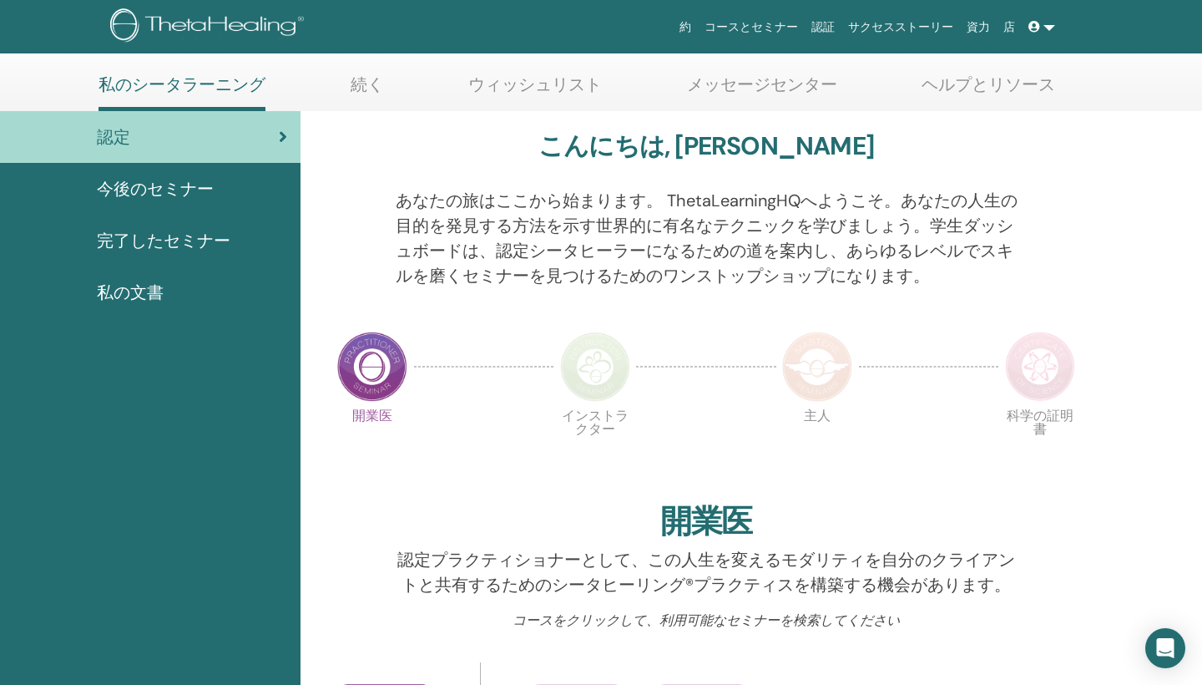
scroll to position [49, 0]
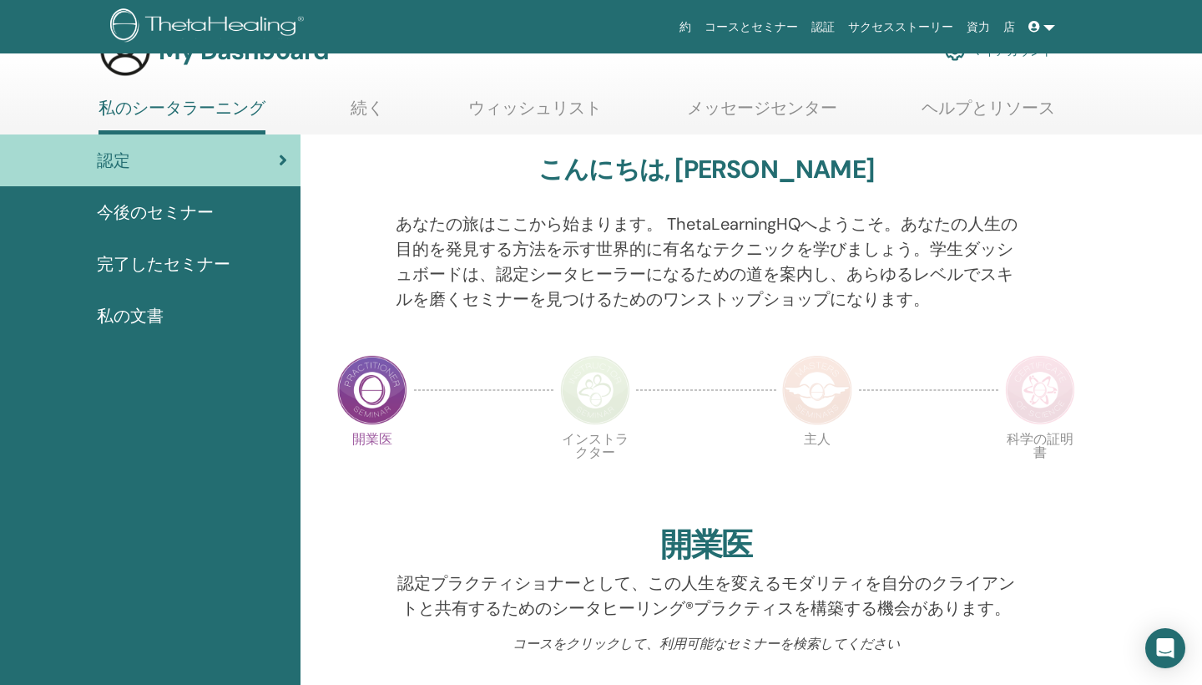
click at [183, 253] on span "完了したセミナー" at bounding box center [164, 263] width 134 height 25
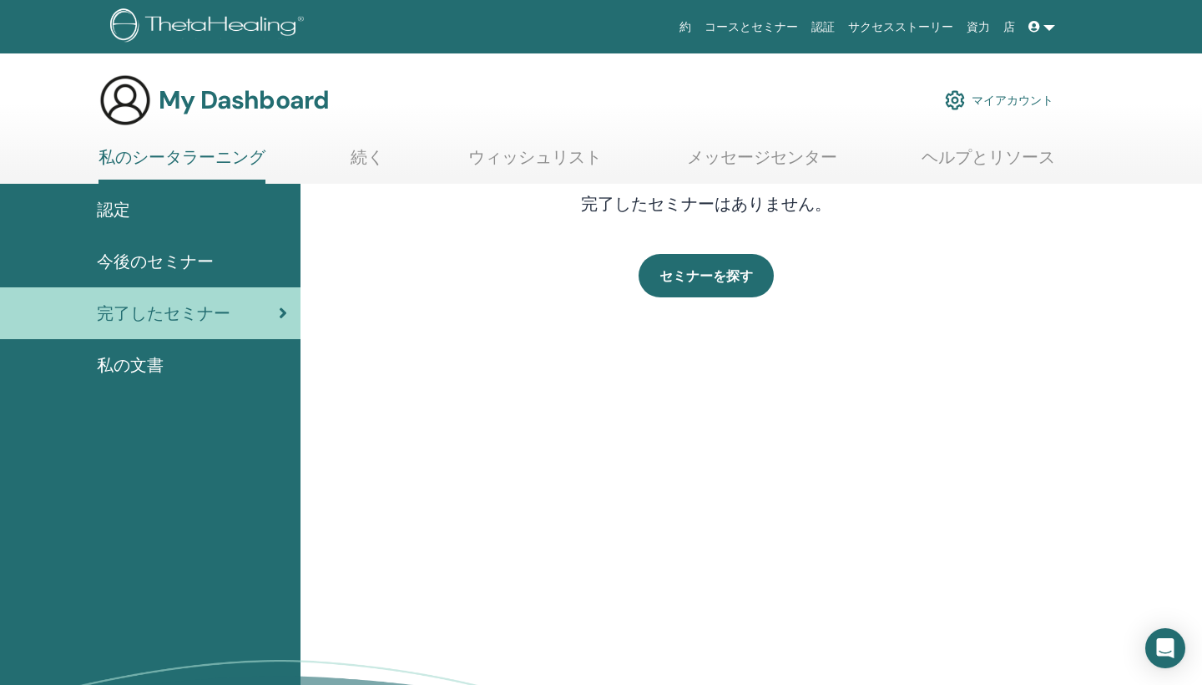
click at [376, 162] on link "続く" at bounding box center [367, 163] width 33 height 33
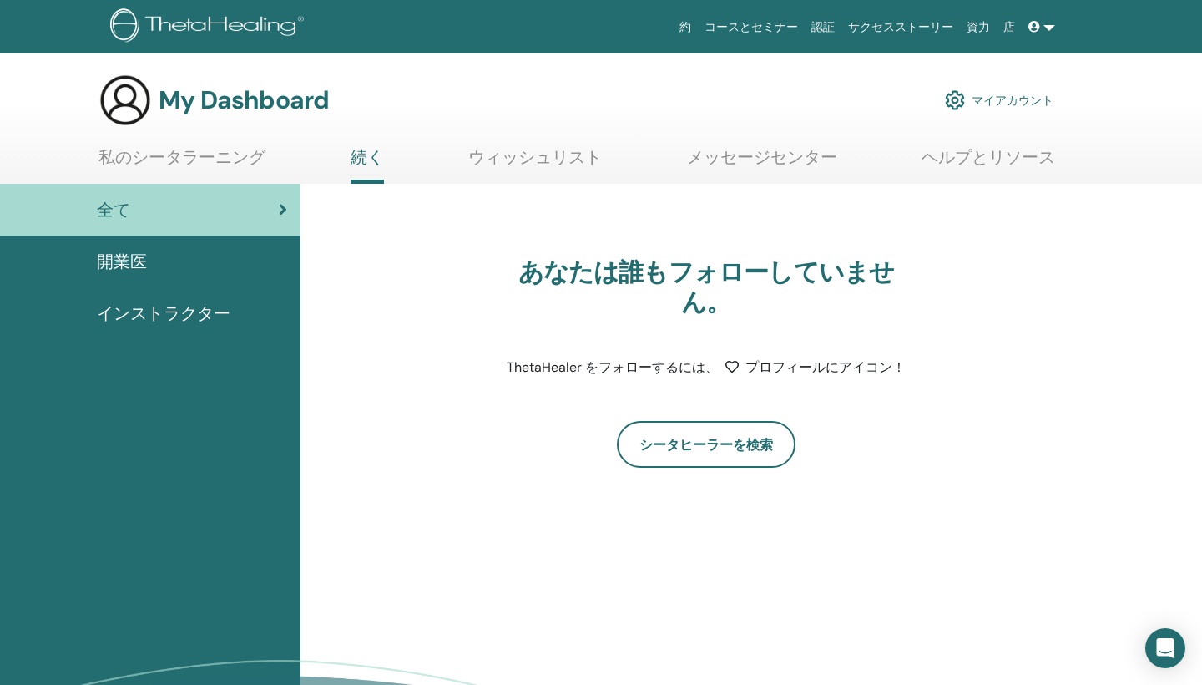
click at [1012, 100] on link "マイアカウント" at bounding box center [999, 100] width 109 height 37
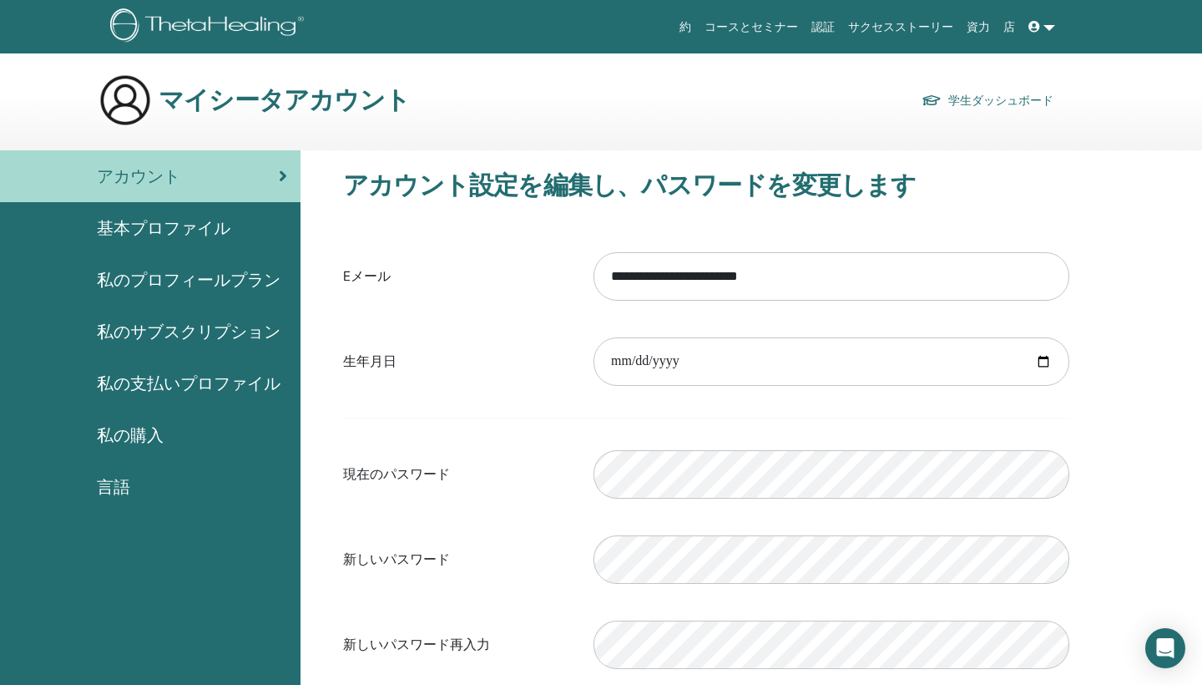
click at [129, 438] on span "私の購入" at bounding box center [130, 434] width 67 height 25
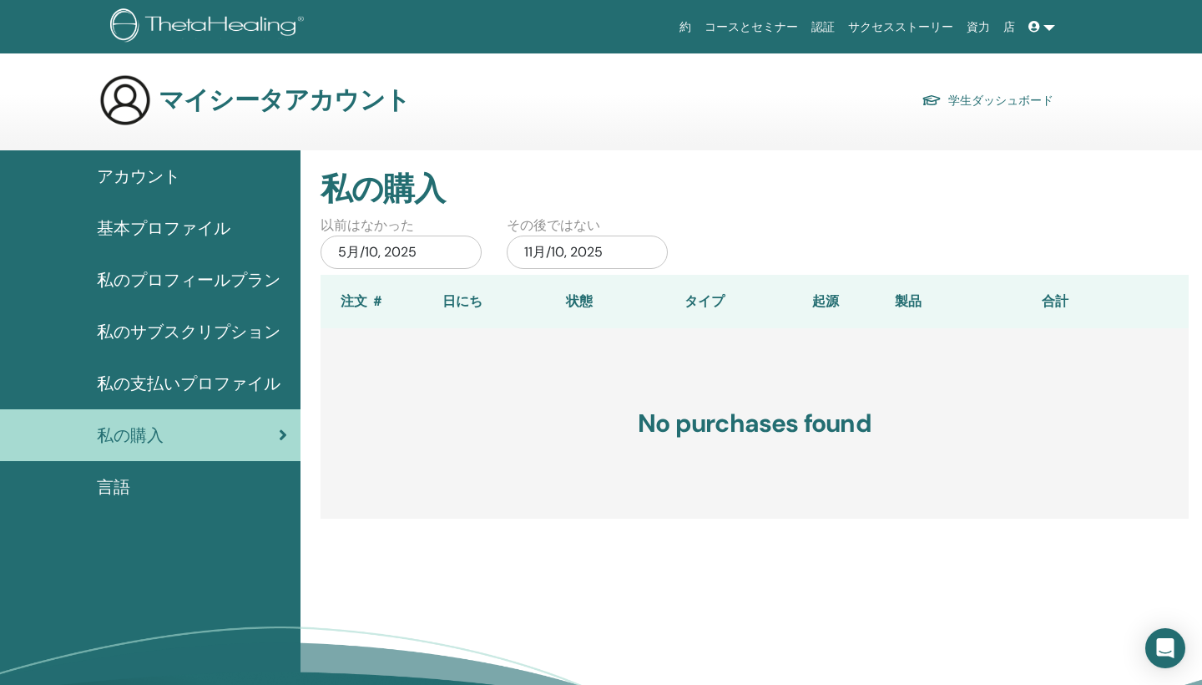
click at [399, 252] on div "5月/10, 2025" at bounding box center [401, 251] width 161 height 33
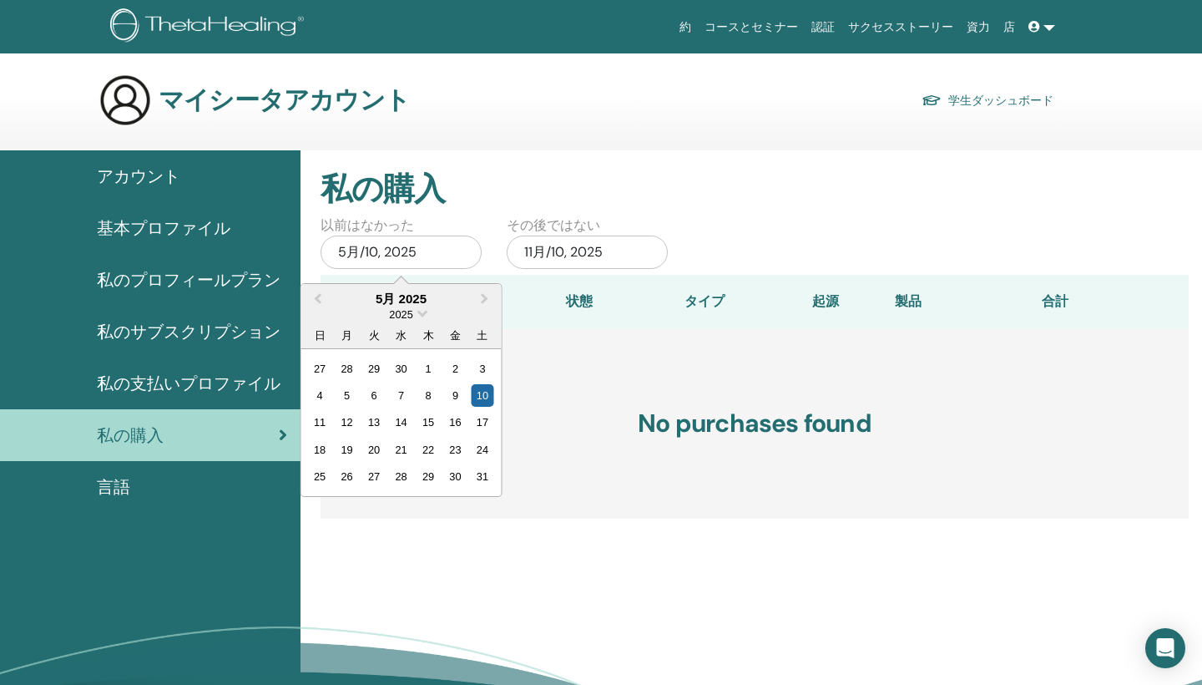
click at [578, 246] on div "11月/10, 2025" at bounding box center [587, 251] width 161 height 33
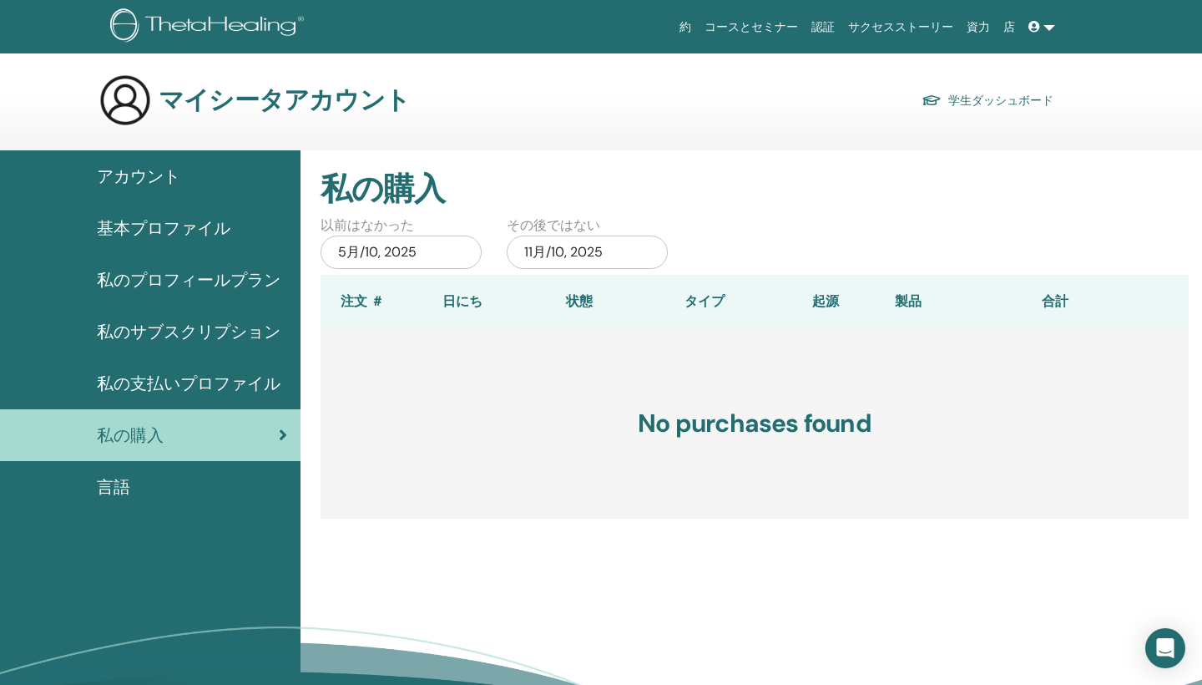
click at [682, 193] on h2 "私の購入" at bounding box center [755, 189] width 868 height 38
click at [920, 20] on link "サクセスストーリー" at bounding box center [901, 27] width 119 height 31
click at [754, 27] on link "コースとセミナー" at bounding box center [751, 27] width 107 height 31
click at [1039, 34] on link at bounding box center [1042, 27] width 40 height 31
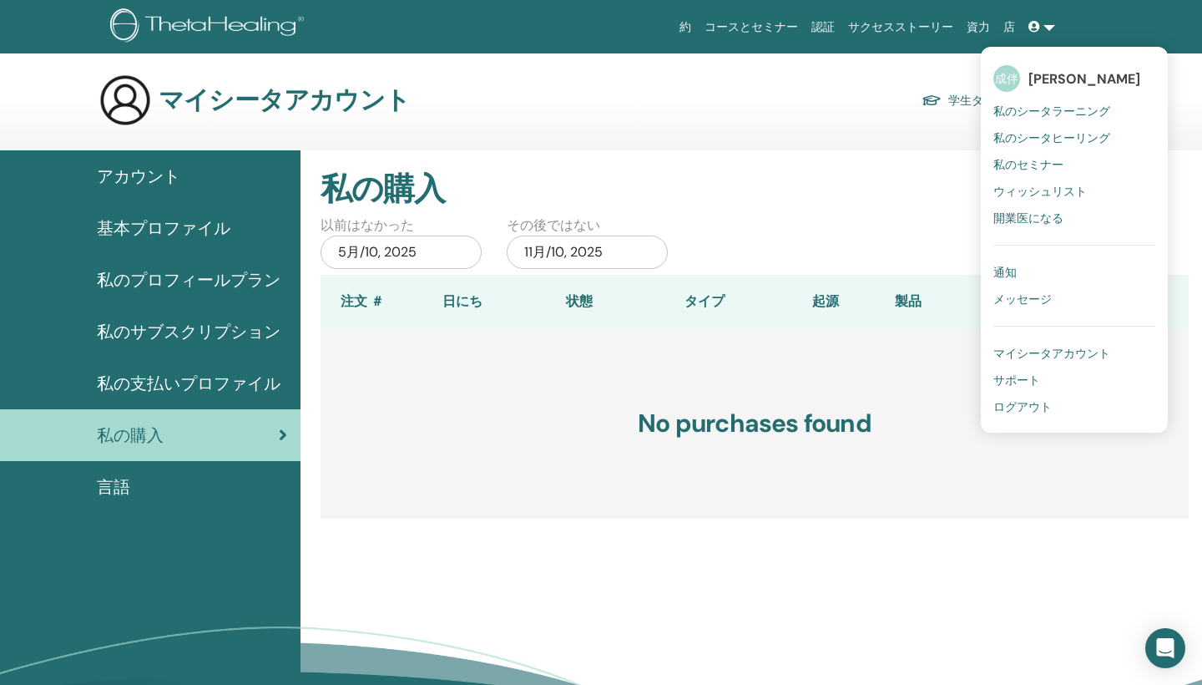
click at [1011, 348] on span "マイシータアカウント" at bounding box center [1051, 353] width 117 height 15
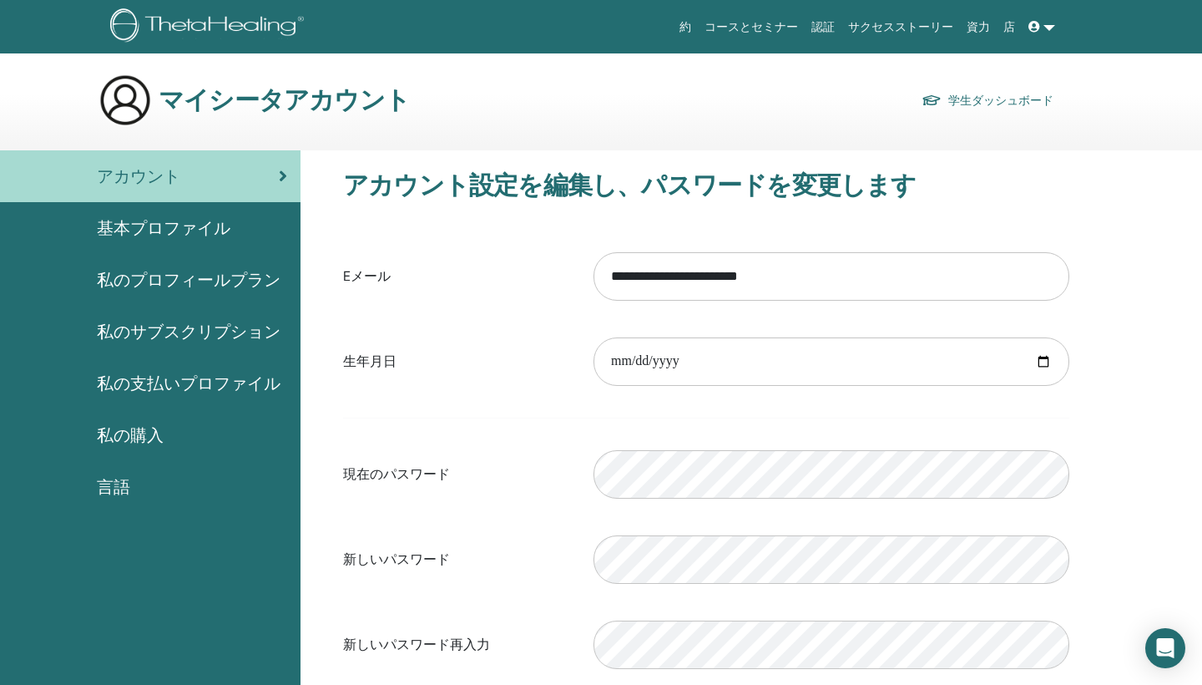
click at [1038, 23] on icon at bounding box center [1035, 27] width 12 height 12
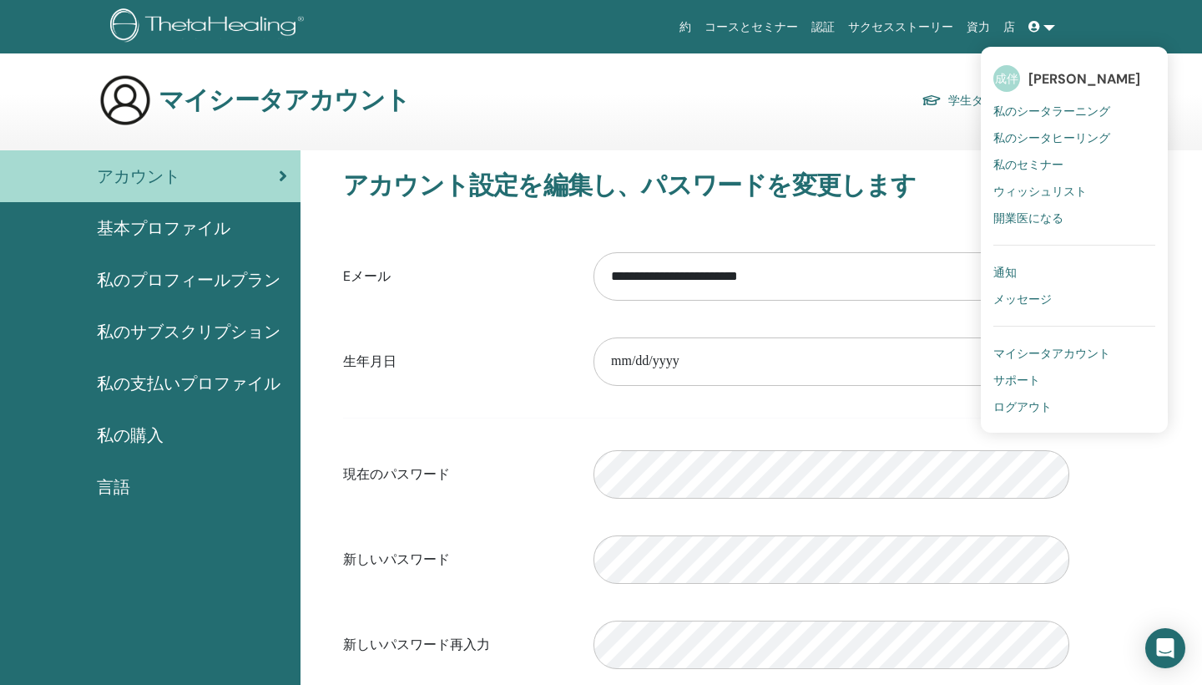
click at [1014, 227] on link "開業医になる" at bounding box center [1074, 218] width 162 height 27
